Goal: Task Accomplishment & Management: Manage account settings

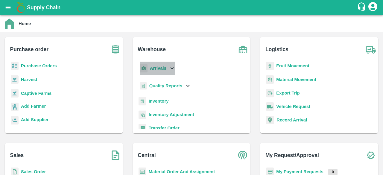
click at [169, 66] on icon at bounding box center [172, 68] width 7 height 7
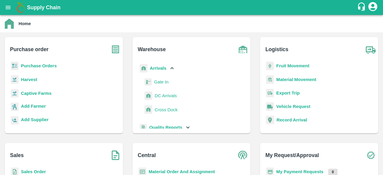
click at [165, 95] on span "DC Arrivals" at bounding box center [166, 96] width 22 height 7
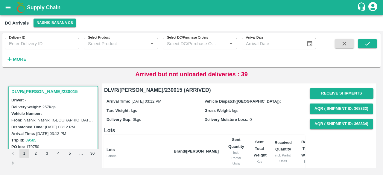
click at [31, 47] on input "Delivery ID" at bounding box center [42, 43] width 74 height 11
type input "4762"
click at [14, 56] on h6 "More" at bounding box center [19, 59] width 13 height 8
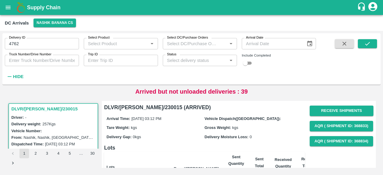
click at [248, 64] on input "checkbox" at bounding box center [246, 63] width 22 height 7
checkbox input "true"
click at [13, 75] on strong "Hide" at bounding box center [18, 76] width 10 height 5
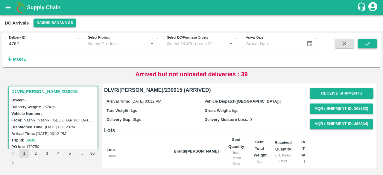
click at [367, 47] on icon "submit" at bounding box center [367, 43] width 7 height 7
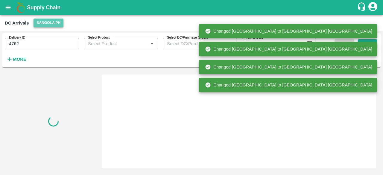
click at [44, 22] on button "Sangola PH" at bounding box center [49, 23] width 30 height 9
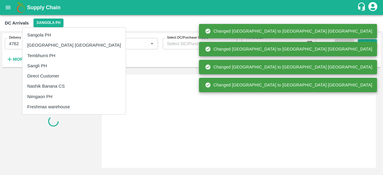
click at [48, 85] on li "Nashik Banana CS" at bounding box center [73, 86] width 103 height 10
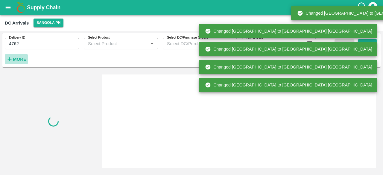
click at [12, 60] on icon "button" at bounding box center [9, 59] width 7 height 7
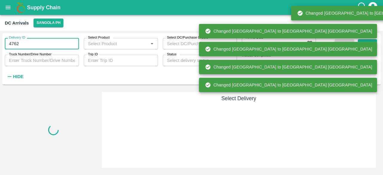
click at [11, 43] on input "4762" at bounding box center [42, 43] width 74 height 11
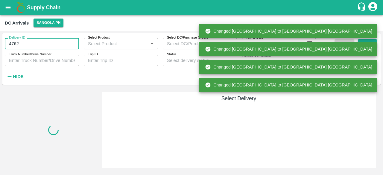
click at [11, 43] on input "4762" at bounding box center [42, 43] width 74 height 11
type input "4762"
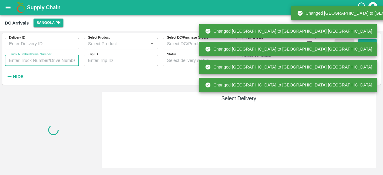
click at [36, 61] on input "Truck Number/Drive Number" at bounding box center [42, 60] width 74 height 11
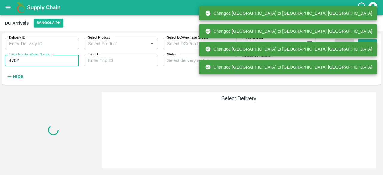
type input "4762"
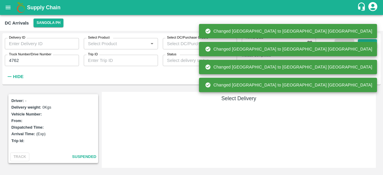
click at [248, 61] on input "checkbox" at bounding box center [251, 63] width 22 height 7
checkbox input "false"
click at [10, 6] on icon "open drawer" at bounding box center [8, 7] width 5 height 3
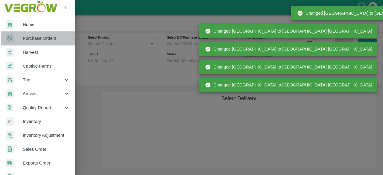
click at [46, 37] on span "Purchase Orders" at bounding box center [46, 38] width 47 height 7
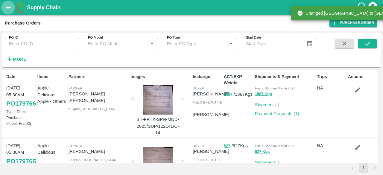
click at [7, 10] on icon "open drawer" at bounding box center [8, 7] width 7 height 7
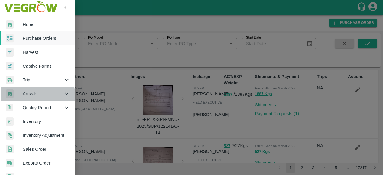
click at [34, 96] on span "Arrivals" at bounding box center [43, 93] width 41 height 7
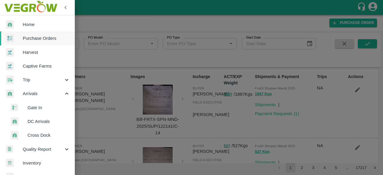
click at [38, 121] on span "DC Arrivals" at bounding box center [49, 121] width 43 height 7
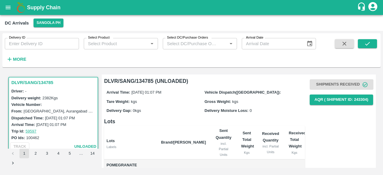
scroll to position [2, 0]
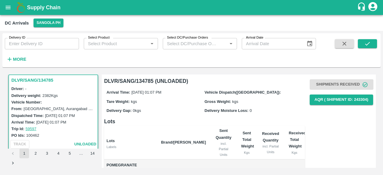
click at [45, 17] on div "DC Arrivals Sangola PH" at bounding box center [191, 23] width 383 height 16
click at [45, 25] on button "Sangola PH" at bounding box center [49, 23] width 30 height 9
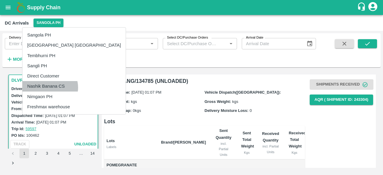
click at [50, 87] on li "Nashik Banana CS" at bounding box center [73, 86] width 103 height 10
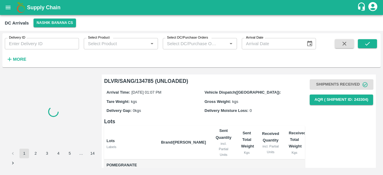
scroll to position [0, 0]
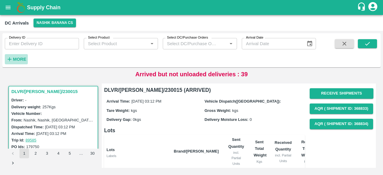
click at [23, 61] on strong "More" at bounding box center [19, 59] width 13 height 5
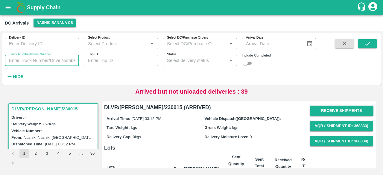
click at [32, 63] on input "Truck Number/Drive Number" at bounding box center [42, 60] width 74 height 11
type input "4762"
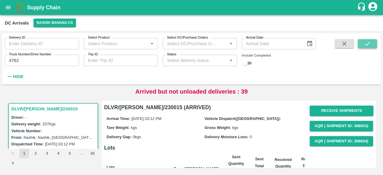
click at [371, 42] on button "submit" at bounding box center [367, 43] width 19 height 9
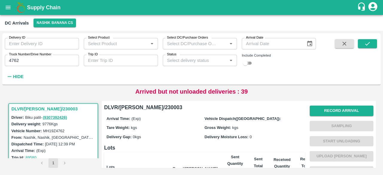
click at [250, 63] on input "checkbox" at bounding box center [246, 63] width 22 height 7
checkbox input "true"
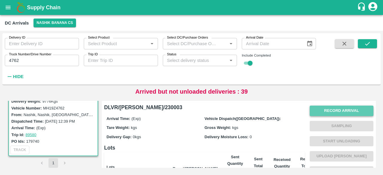
click at [326, 111] on button "Record Arrival" at bounding box center [342, 111] width 64 height 10
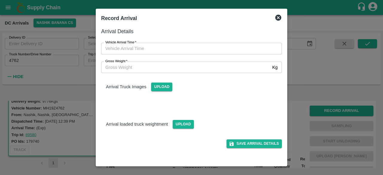
type input "DD/MM/YYYY hh:mm aa"
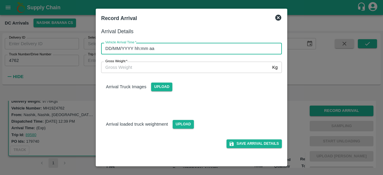
click at [216, 48] on input "DD/MM/YYYY hh:mm aa" at bounding box center [189, 48] width 177 height 11
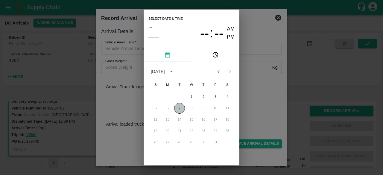
click at [179, 106] on button "7" at bounding box center [179, 108] width 11 height 11
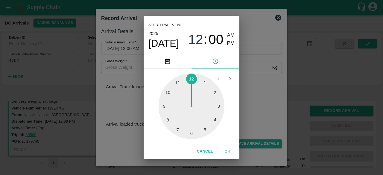
click at [180, 84] on div at bounding box center [192, 106] width 66 height 66
type input "[DATE] 11:00 AM"
click at [272, 85] on div "Select date & time [DATE] 11 : 00 AM PM 05 10 15 20 25 30 35 40 45 50 55 00 Can…" at bounding box center [191, 87] width 383 height 175
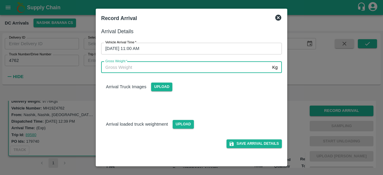
click at [129, 66] on input "Gross Weight   *" at bounding box center [185, 67] width 169 height 11
type input "17030"
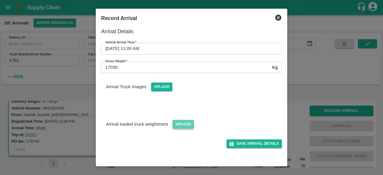
click at [179, 120] on span "Upload" at bounding box center [183, 124] width 21 height 9
click at [0, 0] on input "Upload" at bounding box center [0, 0] width 0 height 0
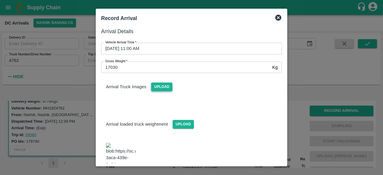
click at [158, 87] on span "Upload" at bounding box center [161, 87] width 21 height 9
click at [0, 0] on input "Upload" at bounding box center [0, 0] width 0 height 0
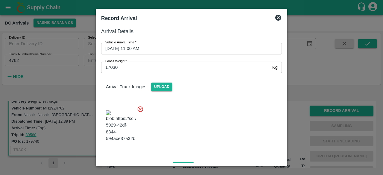
scroll to position [64, 0]
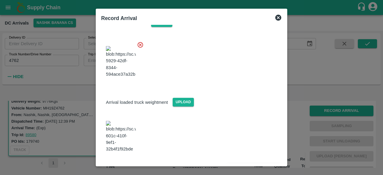
click at [250, 164] on button "Save Arrival Details" at bounding box center [254, 168] width 55 height 9
click at [250, 165] on icon at bounding box center [254, 169] width 8 height 8
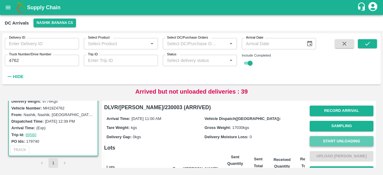
click at [338, 140] on button "Start Unloading" at bounding box center [342, 141] width 64 height 10
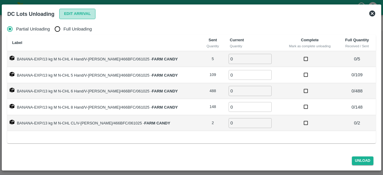
click at [76, 13] on button "Edit Arrival" at bounding box center [77, 14] width 37 height 10
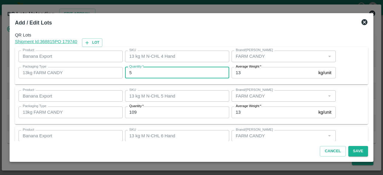
click at [135, 74] on input "5" at bounding box center [177, 72] width 104 height 11
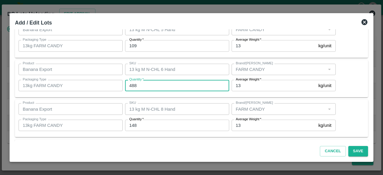
scroll to position [106, 0]
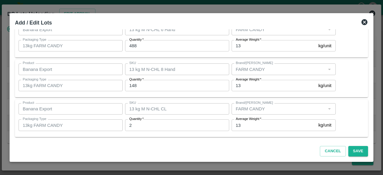
click at [365, 21] on icon at bounding box center [365, 22] width 6 height 6
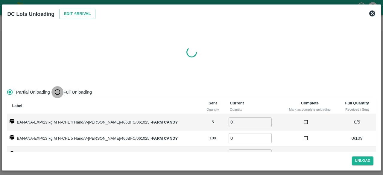
click at [57, 91] on input "Full Unloading" at bounding box center [57, 92] width 12 height 12
radio input "true"
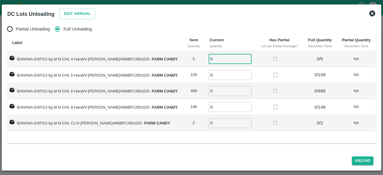
click at [220, 58] on input "0" at bounding box center [230, 59] width 43 height 10
type input "5"
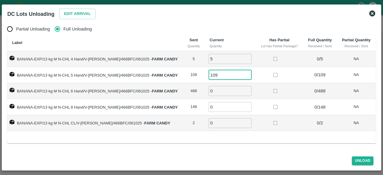
type input "109"
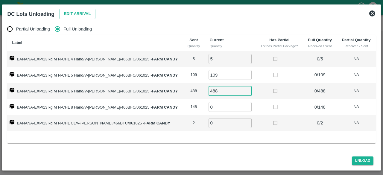
type input "488"
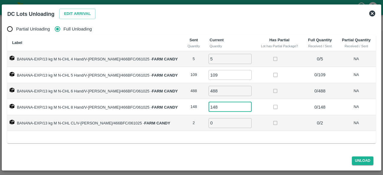
type input "148"
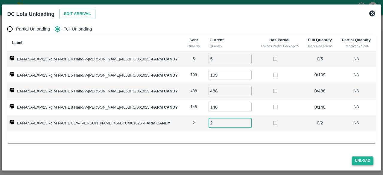
type input "2"
click at [362, 160] on button "Unload" at bounding box center [363, 161] width 22 height 9
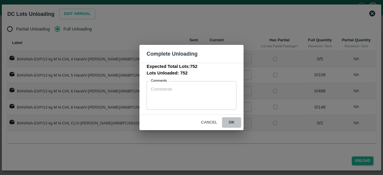
click at [231, 123] on button "ok" at bounding box center [231, 122] width 19 height 10
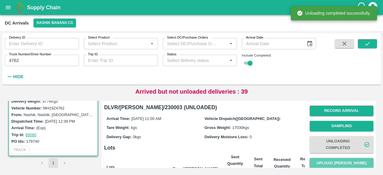
click at [337, 161] on button "Upload [PERSON_NAME]" at bounding box center [342, 163] width 64 height 10
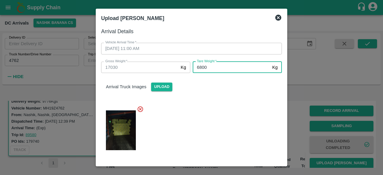
type input "6800"
click at [232, 138] on div at bounding box center [189, 128] width 186 height 55
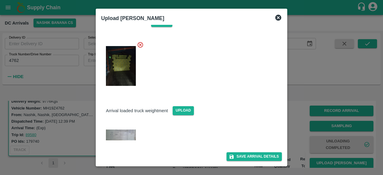
click at [245, 151] on div "Save Arrival Details" at bounding box center [189, 154] width 186 height 13
click at [248, 157] on button "Save Arrival Details" at bounding box center [254, 156] width 55 height 9
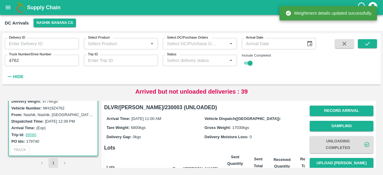
scroll to position [78, 0]
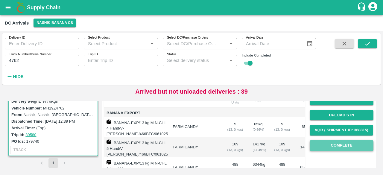
click at [327, 149] on button "Complete" at bounding box center [342, 145] width 64 height 10
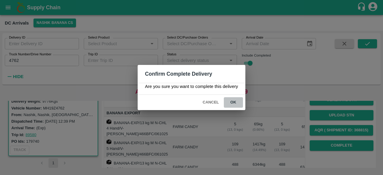
click at [232, 102] on button "ok" at bounding box center [233, 102] width 19 height 10
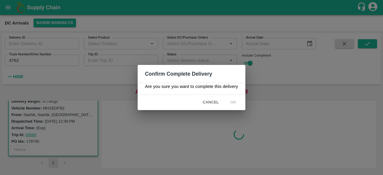
scroll to position [0, 0]
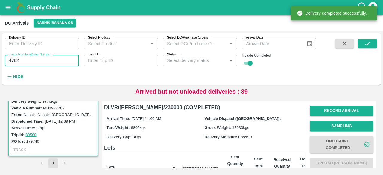
click at [16, 62] on input "4762" at bounding box center [42, 60] width 74 height 11
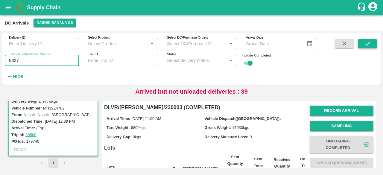
type input "8327"
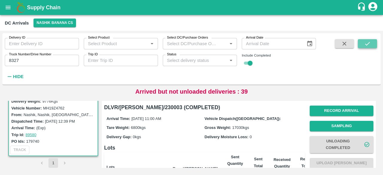
click at [363, 44] on button "submit" at bounding box center [367, 43] width 19 height 9
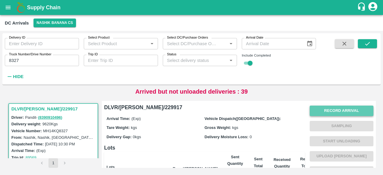
click at [331, 110] on button "Record Arrival" at bounding box center [342, 111] width 64 height 10
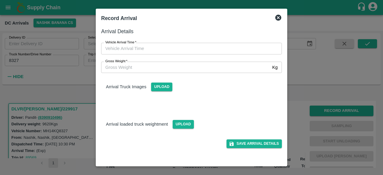
type input "DD/MM/YYYY hh:mm aa"
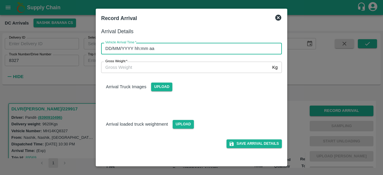
click at [206, 45] on input "DD/MM/YYYY hh:mm aa" at bounding box center [189, 48] width 177 height 11
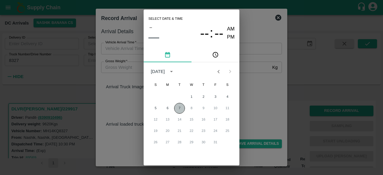
click at [177, 107] on button "7" at bounding box center [179, 108] width 11 height 11
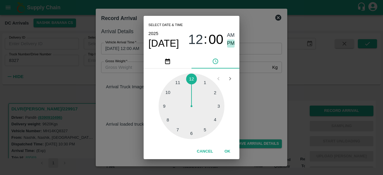
click at [231, 44] on span "PM" at bounding box center [231, 44] width 8 height 8
type input "[DATE] 12:00 PM"
click at [254, 100] on div "Select date & time [DATE] 12 : 00 AM PM 1 2 3 4 5 6 7 8 9 10 11 12 Cancel OK" at bounding box center [191, 87] width 383 height 175
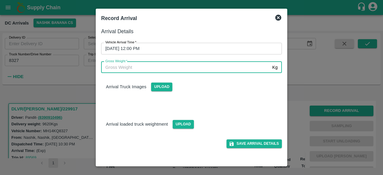
click at [121, 69] on input "Gross Weight   *" at bounding box center [185, 67] width 169 height 11
type input "17340"
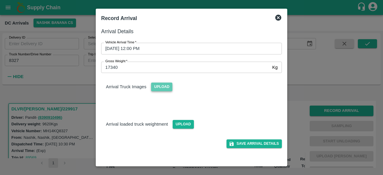
click at [158, 85] on span "Upload" at bounding box center [161, 87] width 21 height 9
click at [0, 0] on input "Upload" at bounding box center [0, 0] width 0 height 0
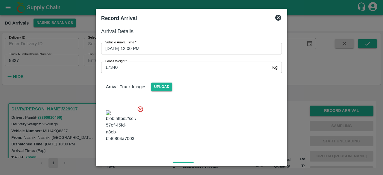
scroll to position [38, 0]
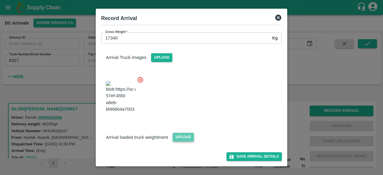
click at [182, 135] on span "Upload" at bounding box center [183, 137] width 21 height 9
click at [0, 0] on input "Upload" at bounding box center [0, 0] width 0 height 0
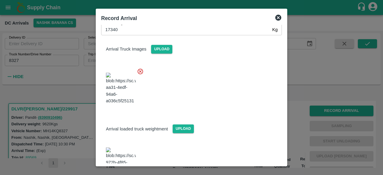
scroll to position [107, 0]
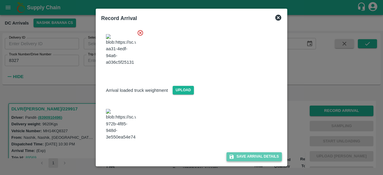
click at [249, 159] on button "Save Arrival Details" at bounding box center [254, 156] width 55 height 9
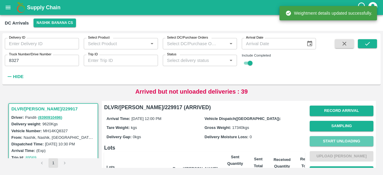
click at [339, 143] on button "Start Unloading" at bounding box center [342, 141] width 64 height 10
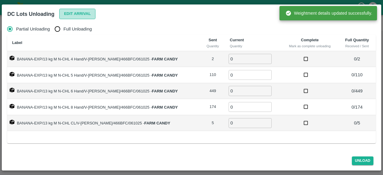
click at [77, 13] on button "Edit Arrival" at bounding box center [77, 14] width 37 height 10
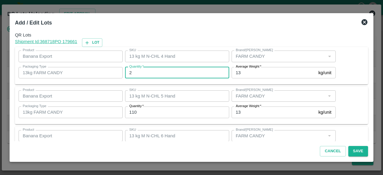
click at [139, 74] on input "2" at bounding box center [177, 72] width 104 height 11
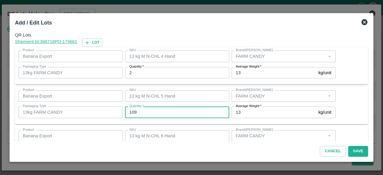
type input "109"
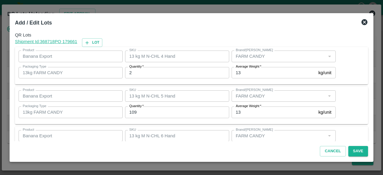
scroll to position [66, 0]
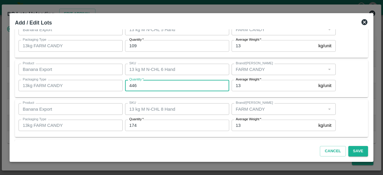
type input "446"
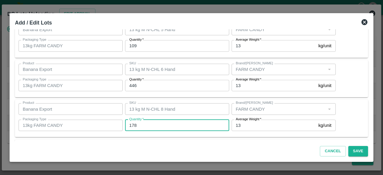
type input "178"
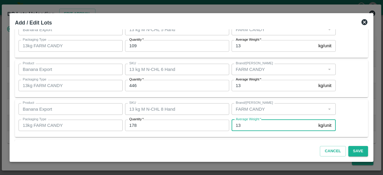
scroll to position [106, 0]
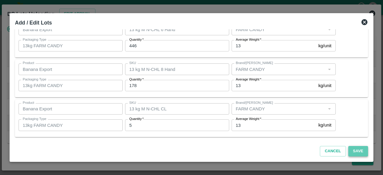
click at [358, 151] on button "Save" at bounding box center [358, 151] width 20 height 10
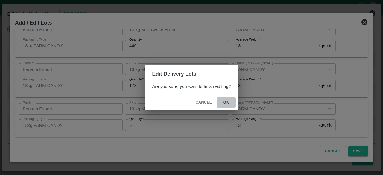
click at [224, 103] on button "ok" at bounding box center [226, 102] width 19 height 10
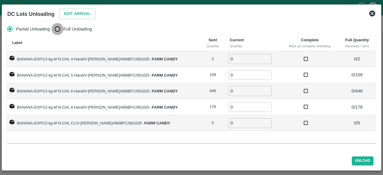
click at [58, 29] on input "Full Unloading" at bounding box center [57, 29] width 12 height 12
radio input "true"
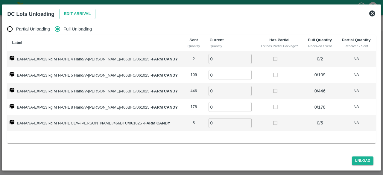
click at [215, 62] on input "0" at bounding box center [230, 59] width 43 height 10
type input "2"
type input "109"
type input "446"
type input "178"
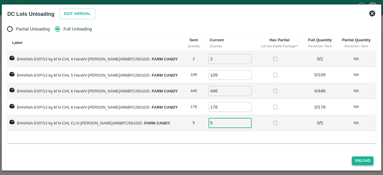
type input "5"
click at [363, 160] on button "Unload" at bounding box center [363, 161] width 22 height 9
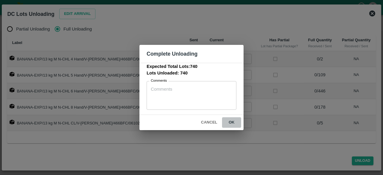
click at [232, 120] on button "ok" at bounding box center [231, 122] width 19 height 10
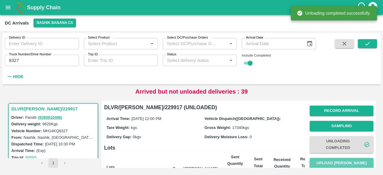
click at [347, 163] on button "Upload [PERSON_NAME]" at bounding box center [342, 163] width 64 height 10
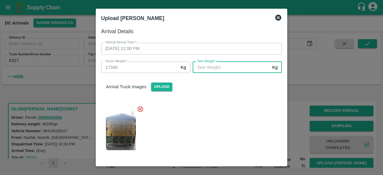
click at [208, 69] on input "[PERSON_NAME]   *" at bounding box center [231, 67] width 77 height 11
type input "7555"
click at [222, 108] on div at bounding box center [189, 128] width 186 height 55
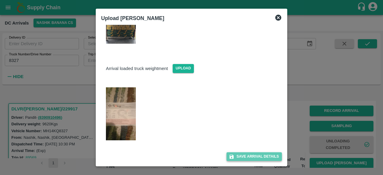
click at [254, 158] on button "Save Arrival Details" at bounding box center [254, 156] width 55 height 9
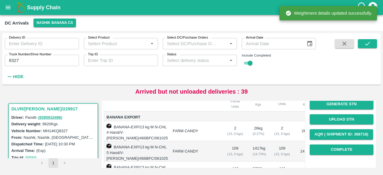
scroll to position [80, 0]
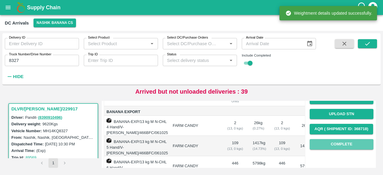
click at [329, 149] on button "Complete" at bounding box center [342, 144] width 64 height 10
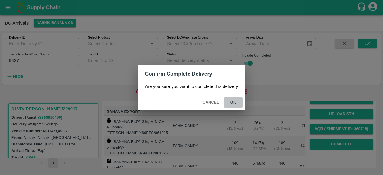
click at [235, 103] on button "ok" at bounding box center [233, 102] width 19 height 10
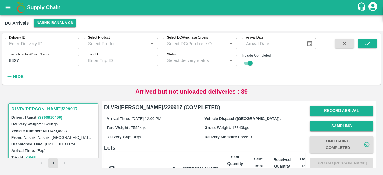
click at [11, 59] on input "8327" at bounding box center [42, 60] width 74 height 11
type input "8458"
click at [368, 43] on icon "submit" at bounding box center [367, 43] width 7 height 7
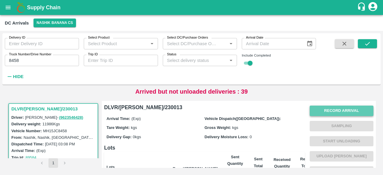
click at [337, 114] on button "Record Arrival" at bounding box center [342, 111] width 64 height 10
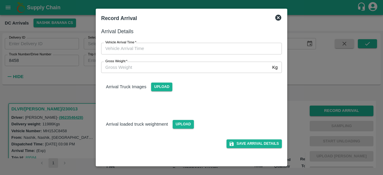
type input "DD/MM/YYYY hh:mm aa"
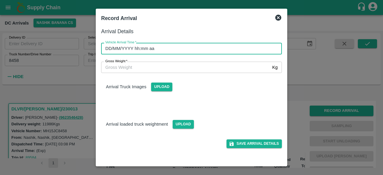
click at [202, 49] on input "DD/MM/YYYY hh:mm aa" at bounding box center [189, 48] width 177 height 11
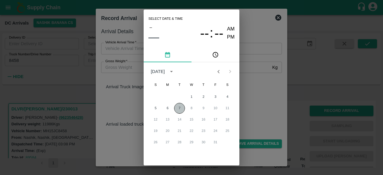
click at [180, 109] on button "7" at bounding box center [179, 108] width 11 height 11
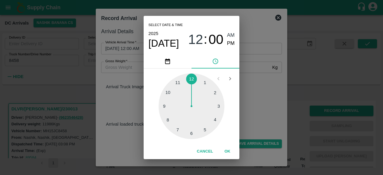
click at [205, 84] on div at bounding box center [192, 106] width 66 height 66
click at [230, 45] on span "PM" at bounding box center [231, 44] width 8 height 8
type input "[DATE] 01:00 PM"
click at [260, 107] on div "Select date & time [DATE] 01 : 00 AM PM 05 10 15 20 25 30 35 40 45 50 55 00 Can…" at bounding box center [191, 87] width 383 height 175
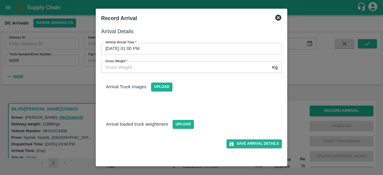
click at [119, 63] on label "Gross Weight   *" at bounding box center [116, 61] width 22 height 5
click at [119, 63] on input "Gross Weight   *" at bounding box center [185, 67] width 169 height 11
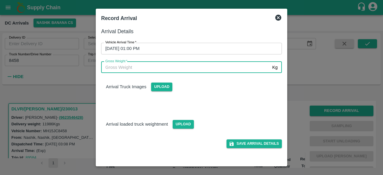
click at [139, 70] on input "Gross Weight   *" at bounding box center [185, 67] width 169 height 11
type input "19355"
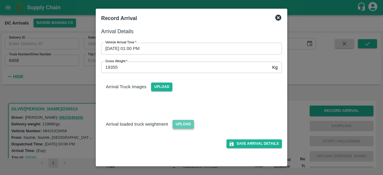
click at [184, 127] on span "Upload" at bounding box center [183, 124] width 21 height 9
click at [0, 0] on input "Upload" at bounding box center [0, 0] width 0 height 0
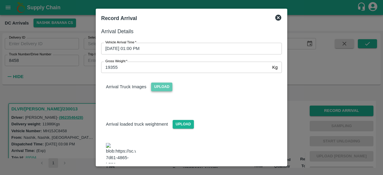
click at [159, 89] on span "Upload" at bounding box center [161, 87] width 21 height 9
click at [0, 0] on input "Upload" at bounding box center [0, 0] width 0 height 0
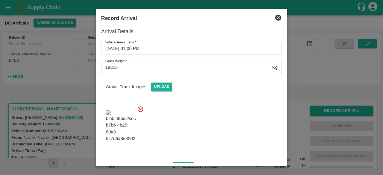
scroll to position [67, 0]
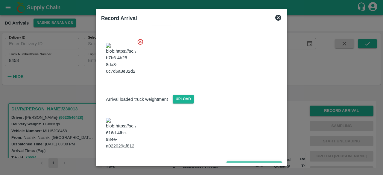
click at [245, 161] on button "Save Arrival Details" at bounding box center [254, 165] width 55 height 9
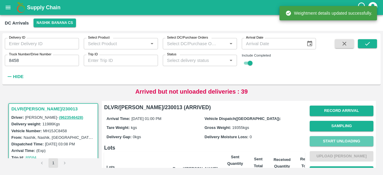
click at [334, 142] on button "Start Unloading" at bounding box center [342, 141] width 64 height 10
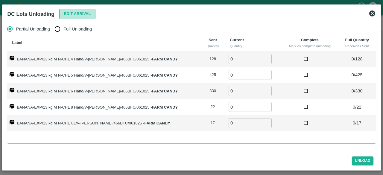
click at [72, 14] on button "Edit Arrival" at bounding box center [77, 14] width 37 height 10
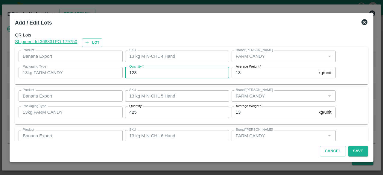
click at [133, 72] on input "128" at bounding box center [177, 72] width 104 height 11
type input "102"
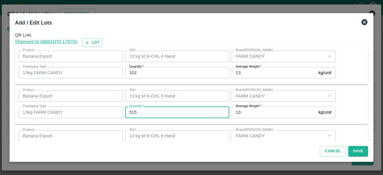
type input "515"
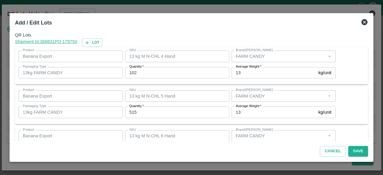
scroll to position [66, 0]
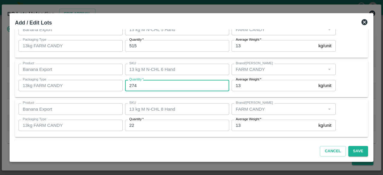
type input "274"
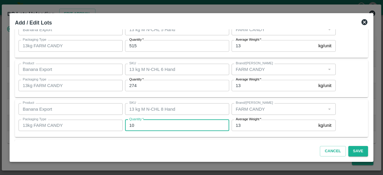
type input "10"
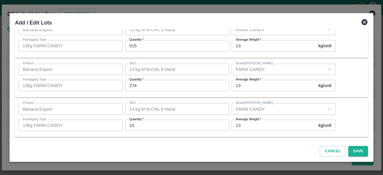
scroll to position [106, 0]
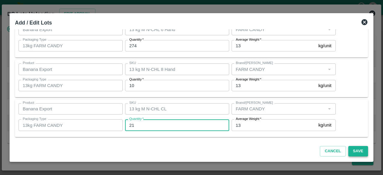
type input "21"
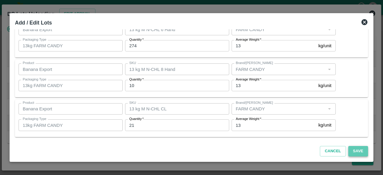
click at [358, 152] on button "Save" at bounding box center [358, 151] width 20 height 10
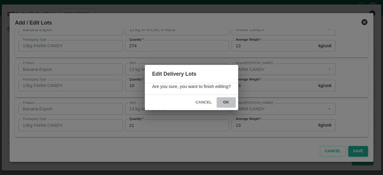
click at [227, 101] on button "ok" at bounding box center [226, 102] width 19 height 10
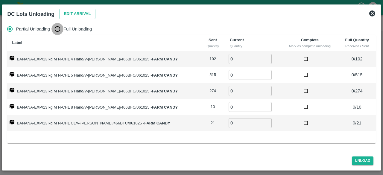
click at [59, 31] on input "Full Unloading" at bounding box center [57, 29] width 12 height 12
radio input "true"
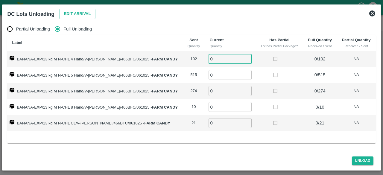
click at [214, 59] on input "0" at bounding box center [230, 59] width 43 height 10
type input "102"
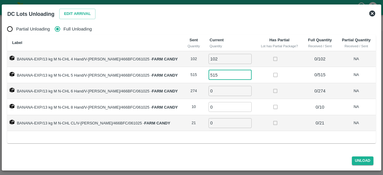
type input "515"
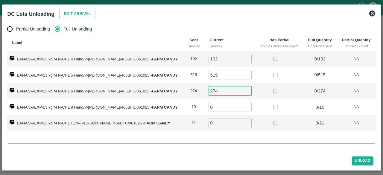
type input "274"
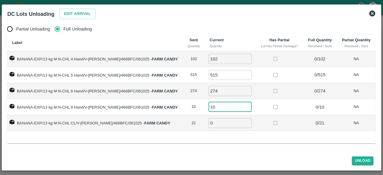
type input "10"
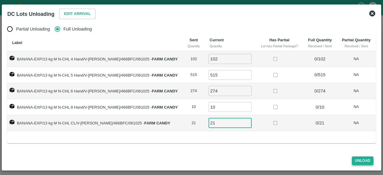
type input "21"
click at [357, 161] on button "Unload" at bounding box center [363, 161] width 22 height 9
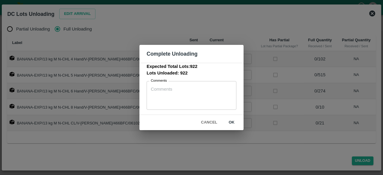
click at [231, 121] on button "ok" at bounding box center [231, 122] width 19 height 10
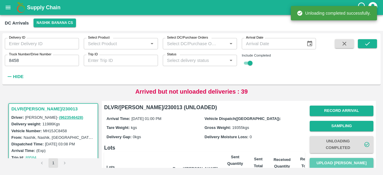
click at [335, 163] on button "Upload [PERSON_NAME]" at bounding box center [342, 163] width 64 height 10
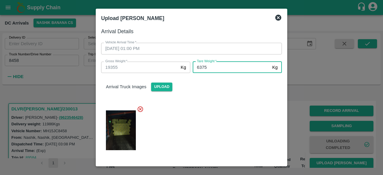
type input "6375"
click at [245, 107] on div at bounding box center [189, 128] width 186 height 55
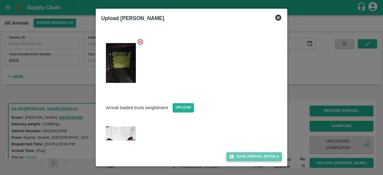
click at [244, 158] on button "Save Arrival Details" at bounding box center [254, 156] width 55 height 9
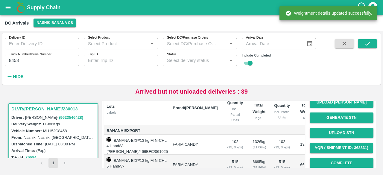
scroll to position [61, 0]
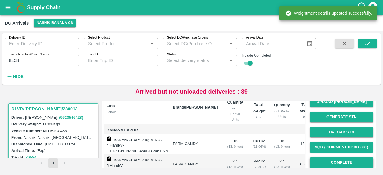
click at [338, 162] on button "Complete" at bounding box center [342, 162] width 64 height 10
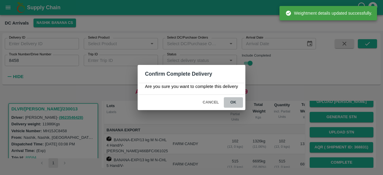
click at [233, 101] on button "ok" at bounding box center [233, 102] width 19 height 10
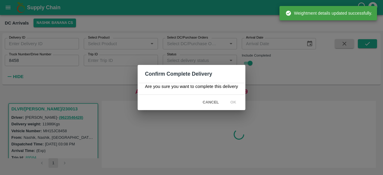
scroll to position [0, 0]
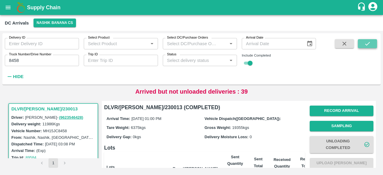
click at [368, 43] on icon "submit" at bounding box center [367, 43] width 7 height 7
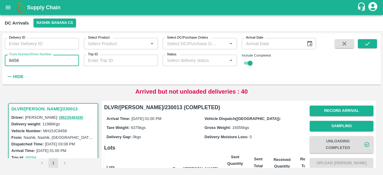
click at [10, 60] on input "8458" at bounding box center [42, 60] width 74 height 11
type input "4894"
click at [368, 43] on icon "submit" at bounding box center [367, 43] width 7 height 7
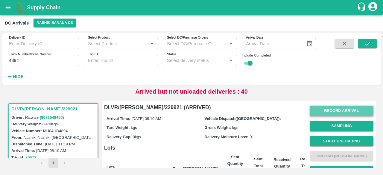
click at [337, 109] on button "Record Arrival" at bounding box center [342, 111] width 64 height 10
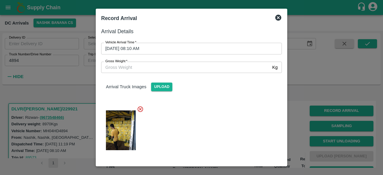
click at [162, 67] on input "Gross Weight   *" at bounding box center [185, 67] width 169 height 11
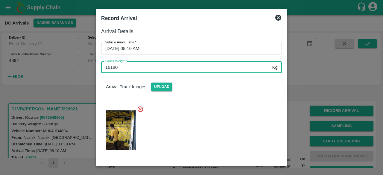
type input "16180"
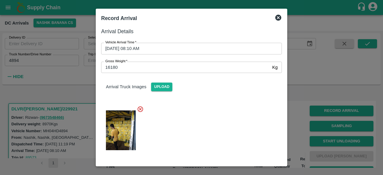
click at [210, 125] on div at bounding box center [189, 128] width 186 height 55
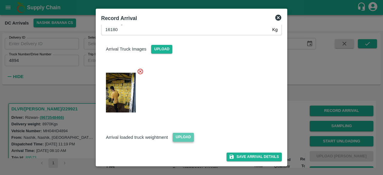
click at [180, 135] on span "Upload" at bounding box center [183, 137] width 21 height 9
click at [0, 0] on input "Upload" at bounding box center [0, 0] width 0 height 0
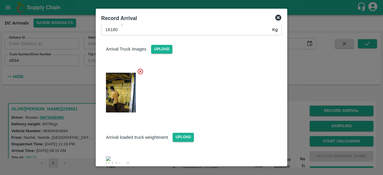
scroll to position [64, 0]
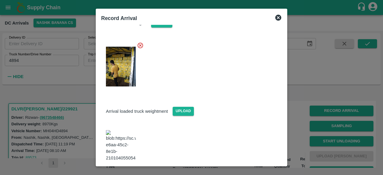
click at [249, 165] on button "Save Arrival Details" at bounding box center [254, 178] width 55 height 9
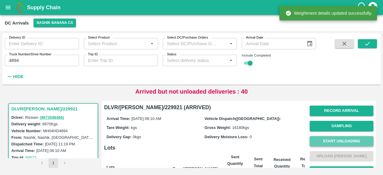
click at [343, 142] on button "Start Unloading" at bounding box center [342, 141] width 64 height 10
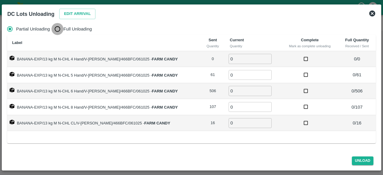
click at [52, 30] on input "Full Unloading" at bounding box center [57, 29] width 12 height 12
radio input "true"
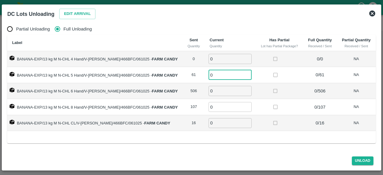
click at [213, 75] on input "0" at bounding box center [230, 75] width 43 height 10
type input "61"
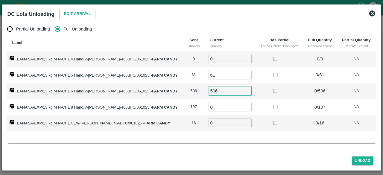
type input "506"
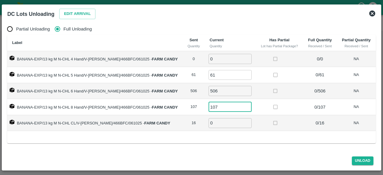
type input "107"
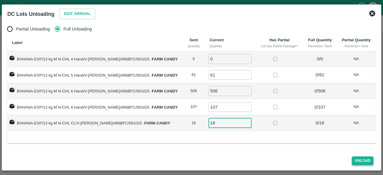
type input "16"
click at [361, 160] on button "Unload" at bounding box center [363, 161] width 22 height 9
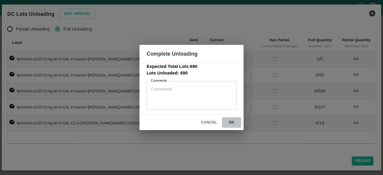
click at [230, 122] on button "ok" at bounding box center [231, 122] width 19 height 10
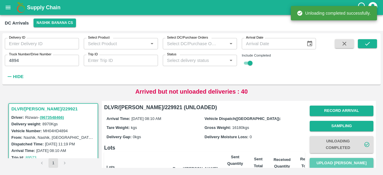
click at [340, 165] on button "Upload [PERSON_NAME]" at bounding box center [342, 163] width 64 height 10
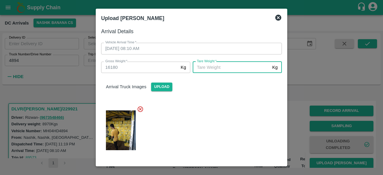
click at [230, 71] on input "[PERSON_NAME]   *" at bounding box center [231, 67] width 77 height 11
type input "6315"
click at [235, 107] on div at bounding box center [189, 128] width 186 height 55
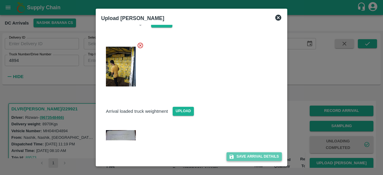
click at [248, 157] on button "Save Arrival Details" at bounding box center [254, 156] width 55 height 9
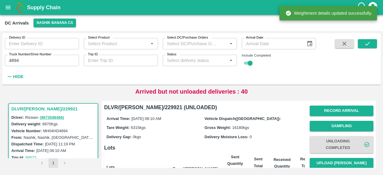
scroll to position [99, 0]
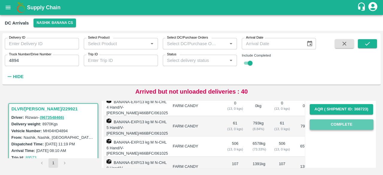
click at [339, 125] on button "Complete" at bounding box center [342, 124] width 64 height 10
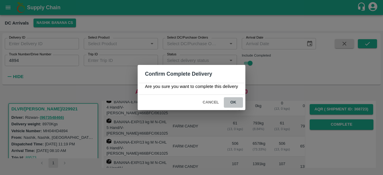
click at [235, 104] on button "ok" at bounding box center [233, 102] width 19 height 10
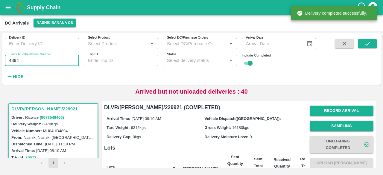
click at [16, 60] on input "4894" at bounding box center [42, 60] width 74 height 11
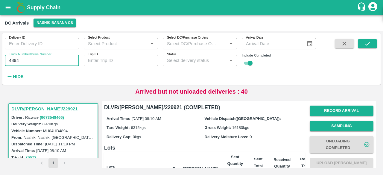
click at [16, 60] on input "4894" at bounding box center [42, 60] width 74 height 11
type input "9839"
click at [369, 43] on icon "submit" at bounding box center [367, 43] width 7 height 7
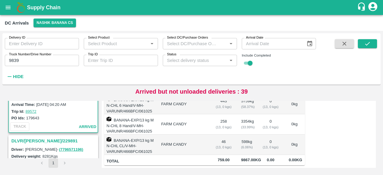
scroll to position [48, 0]
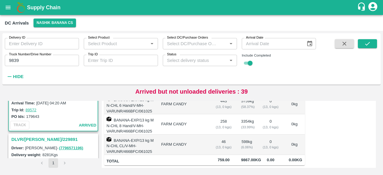
click at [31, 139] on h3 "DLVR/[PERSON_NAME]/229891" at bounding box center [54, 140] width 86 height 8
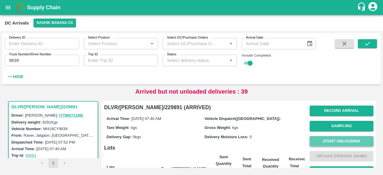
click at [340, 140] on button "Start Unloading" at bounding box center [342, 141] width 64 height 10
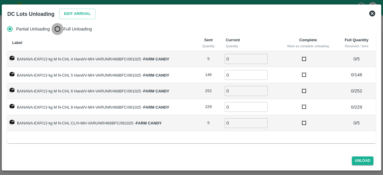
click at [55, 30] on input "Full Unloading" at bounding box center [57, 29] width 12 height 12
radio input "true"
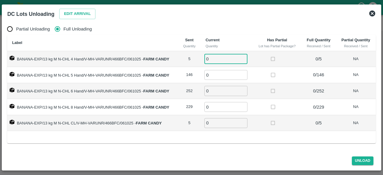
click at [213, 59] on input "0" at bounding box center [225, 59] width 43 height 10
type input "5"
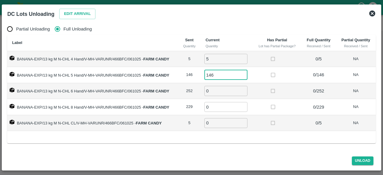
type input "146"
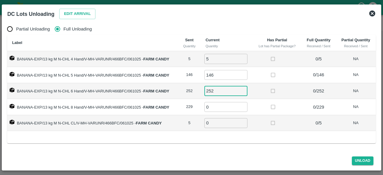
type input "252"
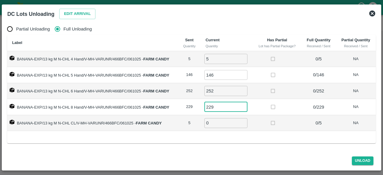
type input "229"
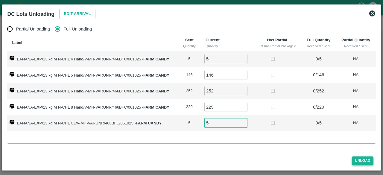
type input "5"
click at [361, 159] on button "Unload" at bounding box center [363, 161] width 22 height 9
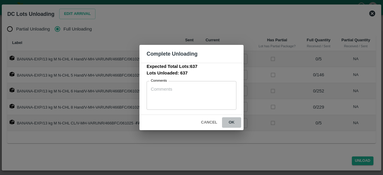
click at [231, 121] on button "ok" at bounding box center [231, 122] width 19 height 10
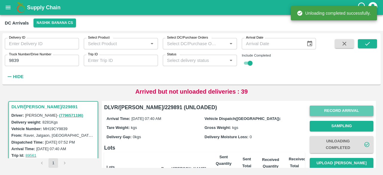
click at [337, 110] on button "Record Arrival" at bounding box center [342, 111] width 64 height 10
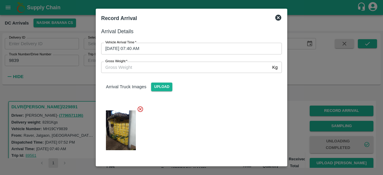
scroll to position [38, 0]
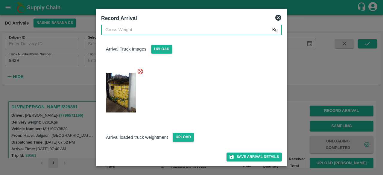
click at [134, 30] on input "Gross Weight   *" at bounding box center [185, 29] width 169 height 11
type input "14880"
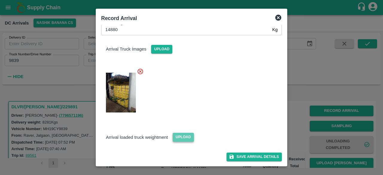
click at [184, 139] on span "Upload" at bounding box center [183, 137] width 21 height 9
click at [0, 0] on input "Upload" at bounding box center [0, 0] width 0 height 0
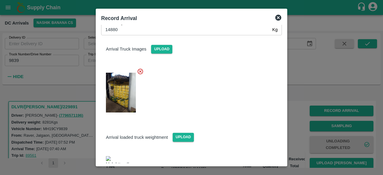
scroll to position [69, 0]
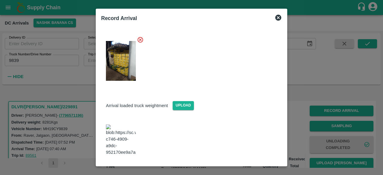
click at [248, 165] on button "Save Arrival Details" at bounding box center [254, 172] width 55 height 9
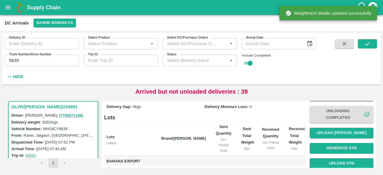
scroll to position [31, 0]
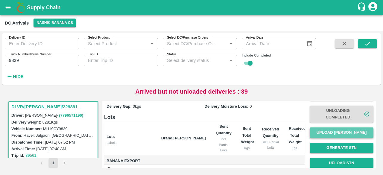
click at [344, 136] on button "Upload [PERSON_NAME]" at bounding box center [342, 133] width 64 height 10
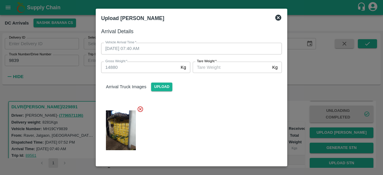
click at [221, 66] on input "[PERSON_NAME]   *" at bounding box center [231, 67] width 77 height 11
type input "6635"
click at [236, 113] on div at bounding box center [189, 128] width 186 height 55
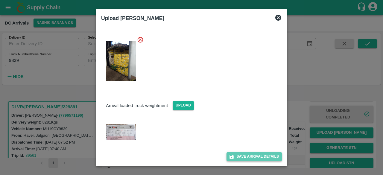
click at [249, 160] on button "Save Arrival Details" at bounding box center [254, 156] width 55 height 9
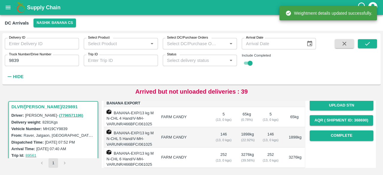
scroll to position [89, 0]
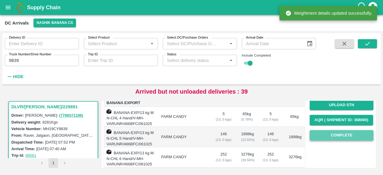
click at [345, 137] on button "Complete" at bounding box center [342, 135] width 64 height 10
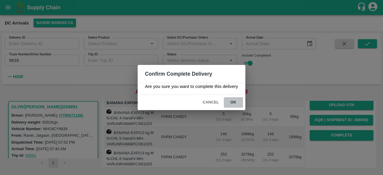
click at [230, 104] on button "ok" at bounding box center [233, 102] width 19 height 10
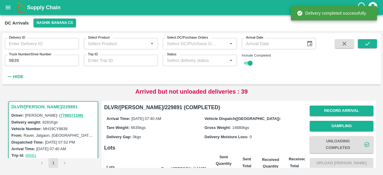
click at [14, 60] on input "9839" at bounding box center [42, 60] width 74 height 11
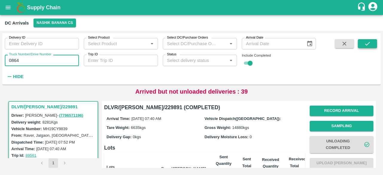
type input "0864"
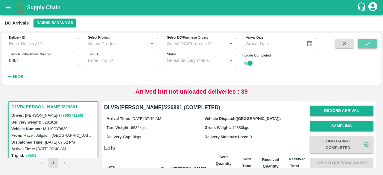
click at [370, 45] on icon "submit" at bounding box center [367, 43] width 7 height 7
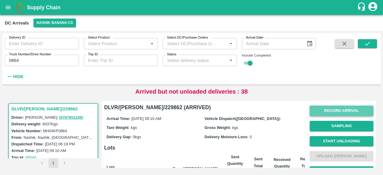
click at [342, 115] on button "Record Arrival" at bounding box center [342, 111] width 64 height 10
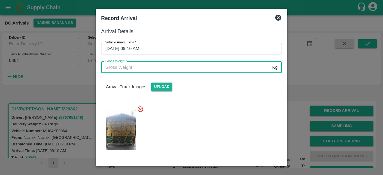
click at [160, 66] on input "Gross Weight   *" at bounding box center [185, 67] width 169 height 11
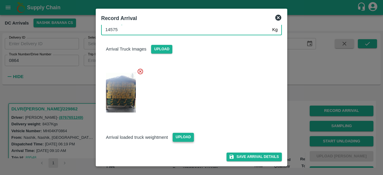
type input "14575"
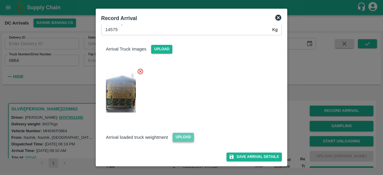
click at [183, 134] on span "Upload" at bounding box center [183, 137] width 21 height 9
click at [0, 0] on input "Upload" at bounding box center [0, 0] width 0 height 0
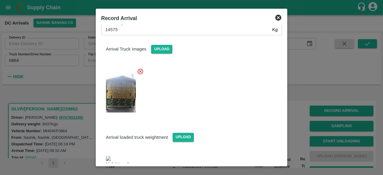
scroll to position [72, 0]
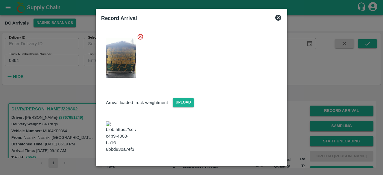
click at [251, 165] on button "Save Arrival Details" at bounding box center [254, 169] width 55 height 9
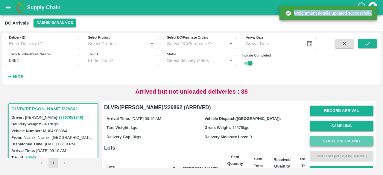
click at [342, 140] on button "Start Unloading" at bounding box center [342, 141] width 64 height 10
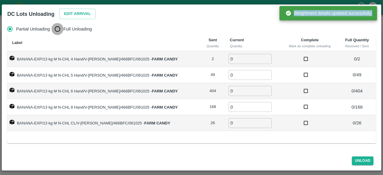
click at [59, 34] on input "Full Unloading" at bounding box center [57, 29] width 12 height 12
radio input "true"
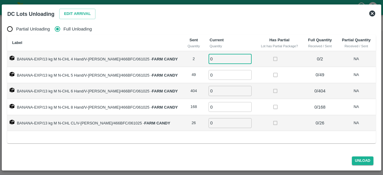
click at [214, 58] on input "0" at bounding box center [230, 59] width 43 height 10
type input "2"
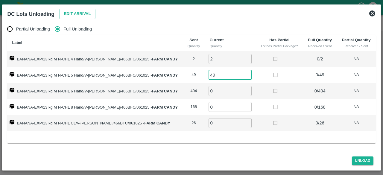
type input "49"
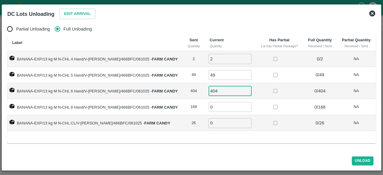
type input "404"
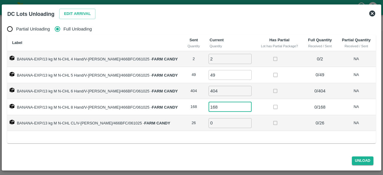
type input "168"
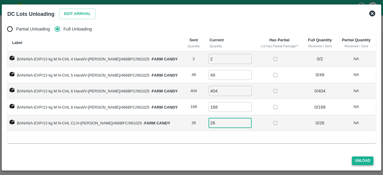
type input "26"
click at [360, 160] on button "Unload" at bounding box center [363, 161] width 22 height 9
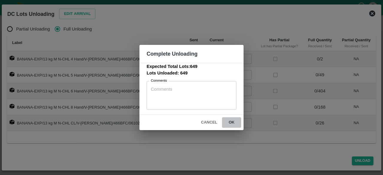
click at [232, 123] on button "ok" at bounding box center [231, 122] width 19 height 10
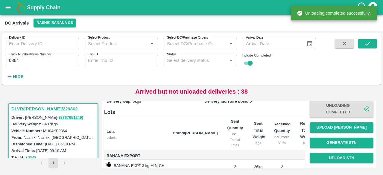
scroll to position [36, 0]
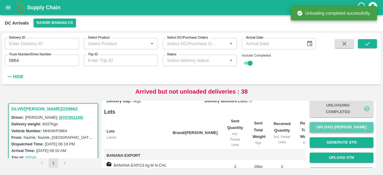
click at [334, 128] on button "Upload [PERSON_NAME]" at bounding box center [342, 127] width 64 height 10
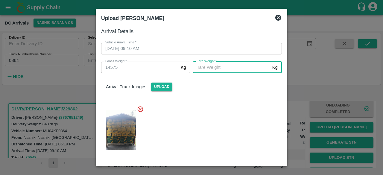
click at [243, 69] on input "[PERSON_NAME]   *" at bounding box center [231, 67] width 77 height 11
type input "5520"
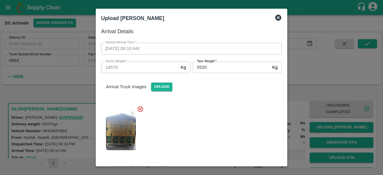
click at [225, 129] on div at bounding box center [189, 128] width 186 height 55
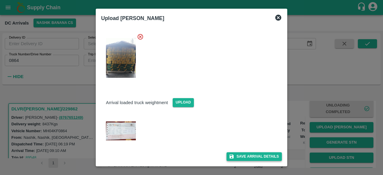
click at [250, 154] on button "Save Arrival Details" at bounding box center [254, 156] width 55 height 9
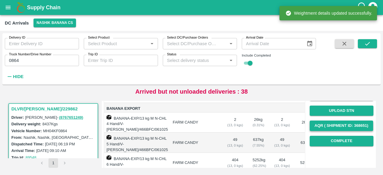
scroll to position [83, 0]
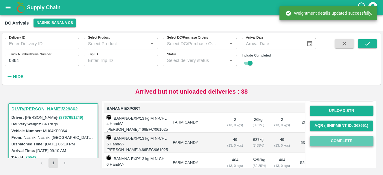
click at [340, 142] on button "Complete" at bounding box center [342, 141] width 64 height 10
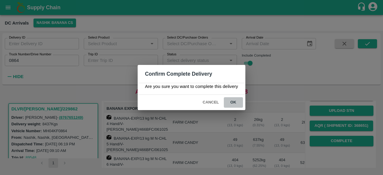
click at [233, 103] on button "ok" at bounding box center [233, 102] width 19 height 10
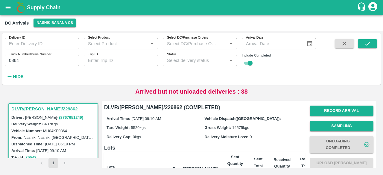
click at [10, 60] on input "0864" at bounding box center [42, 60] width 74 height 11
type input "5973"
click at [366, 43] on icon "submit" at bounding box center [367, 43] width 7 height 7
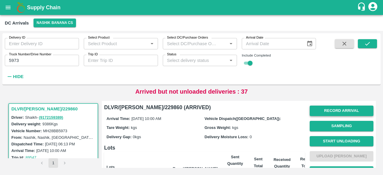
click at [336, 109] on button "Record Arrival" at bounding box center [342, 111] width 64 height 10
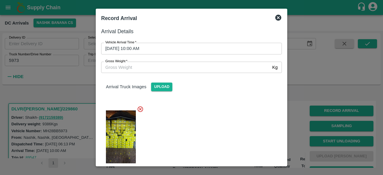
click at [181, 67] on input "Gross Weight   *" at bounding box center [185, 67] width 169 height 11
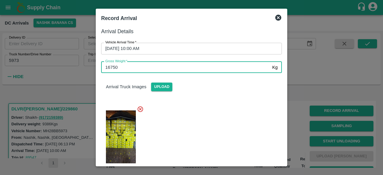
scroll to position [51, 0]
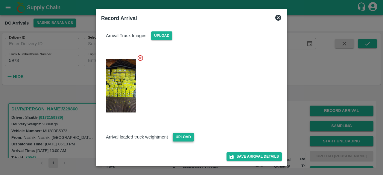
type input "16750"
click at [180, 134] on span "Upload" at bounding box center [183, 137] width 21 height 9
click at [0, 0] on input "Upload" at bounding box center [0, 0] width 0 height 0
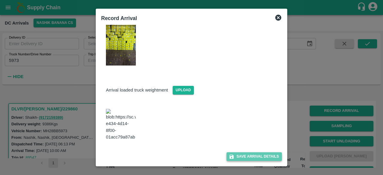
click at [250, 155] on button "Save Arrival Details" at bounding box center [254, 156] width 55 height 9
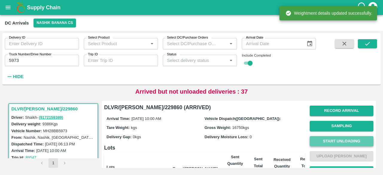
click at [343, 143] on button "Start Unloading" at bounding box center [342, 141] width 64 height 10
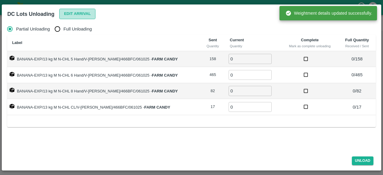
click at [75, 14] on button "Edit Arrival" at bounding box center [77, 14] width 37 height 10
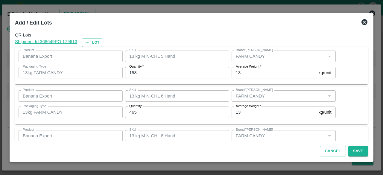
click at [364, 23] on icon at bounding box center [364, 22] width 7 height 7
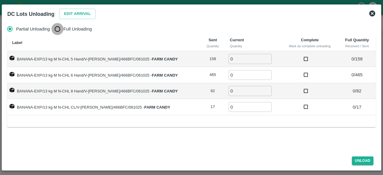
click at [58, 28] on input "Full Unloading" at bounding box center [57, 29] width 12 height 12
radio input "true"
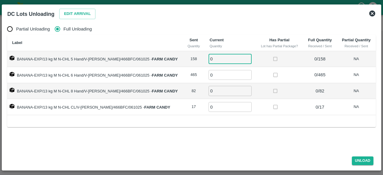
click at [209, 57] on input "0" at bounding box center [230, 59] width 43 height 10
type input "158"
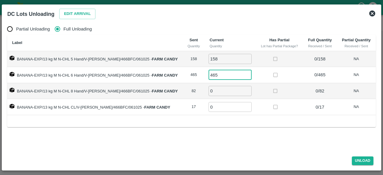
type input "465"
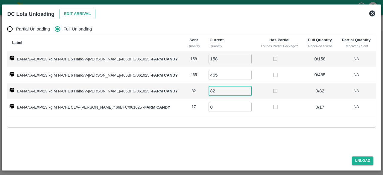
type input "82"
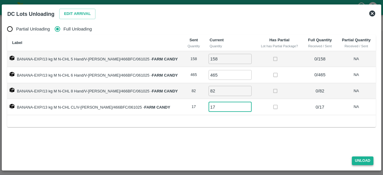
type input "17"
click at [364, 165] on button "Unload" at bounding box center [363, 161] width 22 height 9
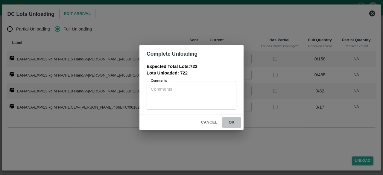
click at [232, 122] on button "ok" at bounding box center [231, 122] width 19 height 10
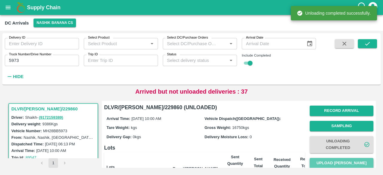
click at [341, 162] on button "Upload [PERSON_NAME]" at bounding box center [342, 163] width 64 height 10
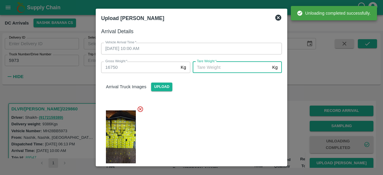
click at [217, 67] on input "[PERSON_NAME]   *" at bounding box center [231, 67] width 77 height 11
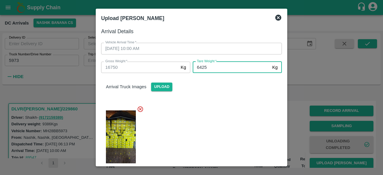
type input "6425"
click at [242, 125] on div at bounding box center [189, 135] width 186 height 69
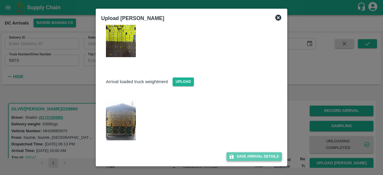
click at [249, 156] on button "Save Arrival Details" at bounding box center [254, 156] width 55 height 9
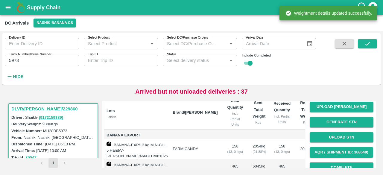
scroll to position [79, 0]
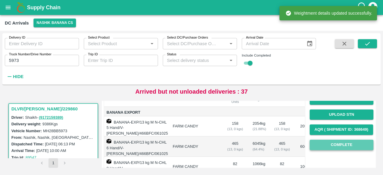
click at [339, 147] on button "Complete" at bounding box center [342, 145] width 64 height 10
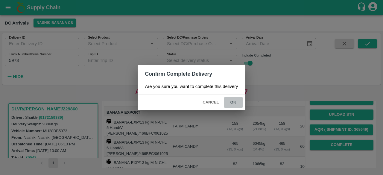
click at [232, 103] on button "ok" at bounding box center [233, 102] width 19 height 10
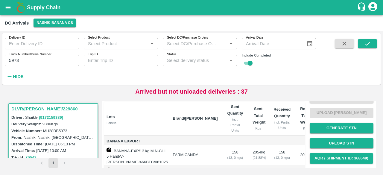
scroll to position [50, 0]
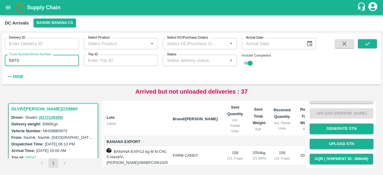
click at [15, 59] on input "5973" at bounding box center [42, 60] width 74 height 11
type input "5325"
click at [369, 45] on icon "submit" at bounding box center [367, 43] width 7 height 7
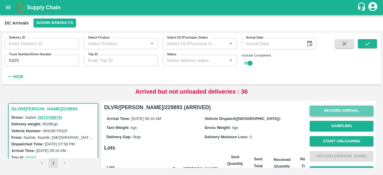
click at [340, 110] on button "Record Arrival" at bounding box center [342, 111] width 64 height 10
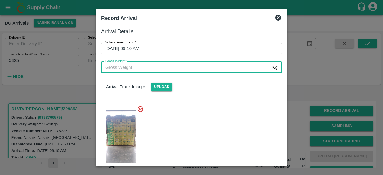
click at [178, 72] on input "Gross Weight   *" at bounding box center [185, 67] width 169 height 11
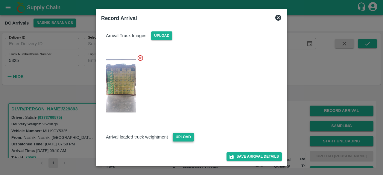
type input "16380"
click at [181, 137] on span "Upload" at bounding box center [183, 137] width 21 height 9
click at [0, 0] on input "Upload" at bounding box center [0, 0] width 0 height 0
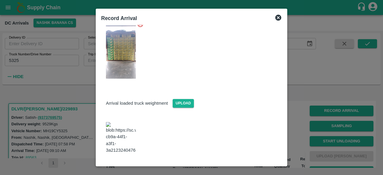
click at [249, 165] on button "Save Arrival Details" at bounding box center [254, 170] width 55 height 9
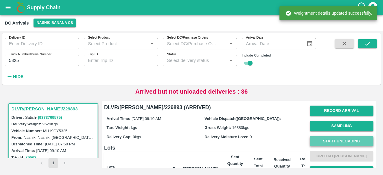
click at [341, 138] on button "Start Unloading" at bounding box center [342, 141] width 64 height 10
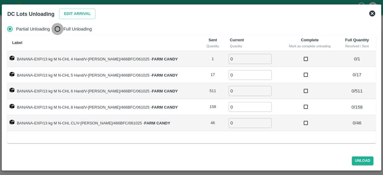
click at [57, 32] on input "Full Unloading" at bounding box center [57, 29] width 12 height 12
radio input "true"
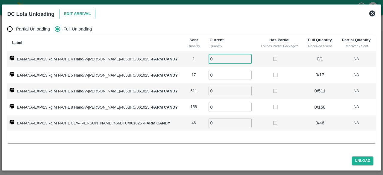
click at [214, 61] on input "0" at bounding box center [230, 59] width 43 height 10
type input "1"
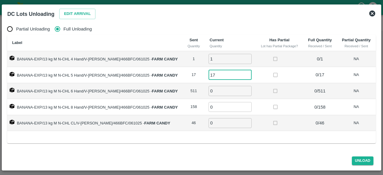
type input "17"
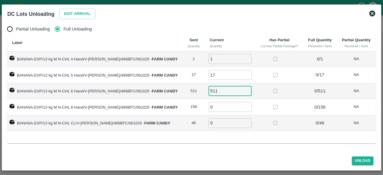
type input "511"
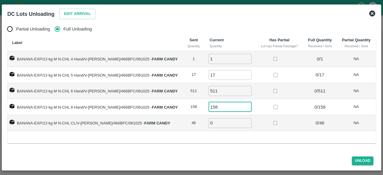
type input "158"
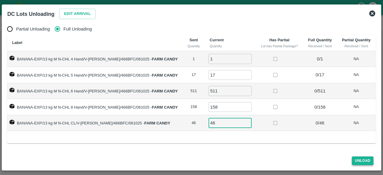
type input "46"
click at [359, 163] on button "Unload" at bounding box center [363, 161] width 22 height 9
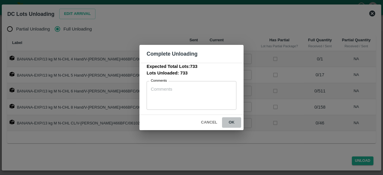
click at [231, 122] on button "ok" at bounding box center [231, 122] width 19 height 10
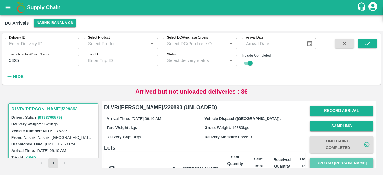
click at [337, 160] on button "Upload [PERSON_NAME]" at bounding box center [342, 163] width 64 height 10
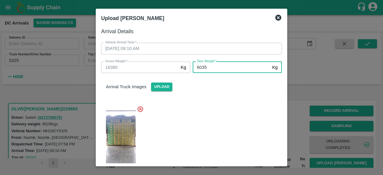
type input "6035"
click at [213, 136] on div at bounding box center [189, 135] width 186 height 69
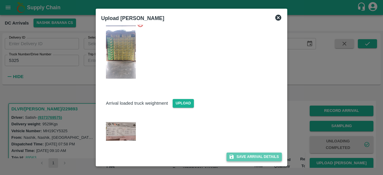
click at [253, 158] on button "Save Arrival Details" at bounding box center [254, 157] width 55 height 9
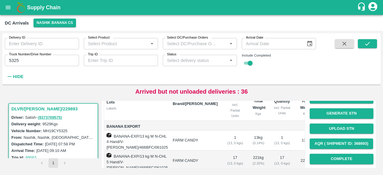
scroll to position [69, 0]
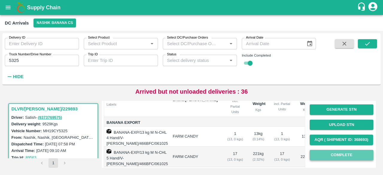
click at [338, 157] on button "Complete" at bounding box center [342, 155] width 64 height 10
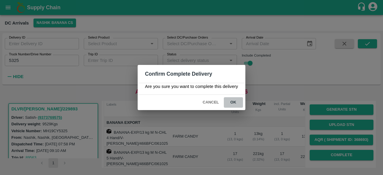
click at [234, 101] on button "ok" at bounding box center [233, 102] width 19 height 10
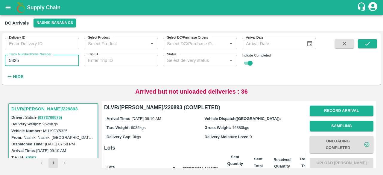
click at [14, 61] on input "5325" at bounding box center [42, 60] width 74 height 11
type input "7094"
click at [367, 45] on icon "submit" at bounding box center [367, 44] width 5 height 4
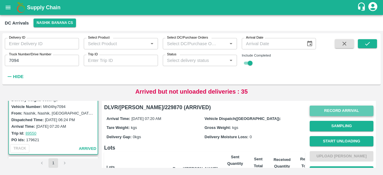
click at [332, 112] on button "Record Arrival" at bounding box center [342, 111] width 64 height 10
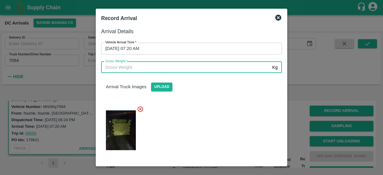
click at [116, 66] on input "Gross Weight   *" at bounding box center [185, 67] width 169 height 11
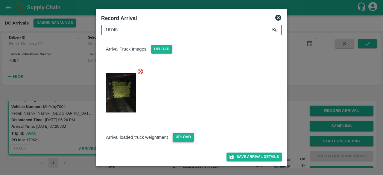
type input "16745"
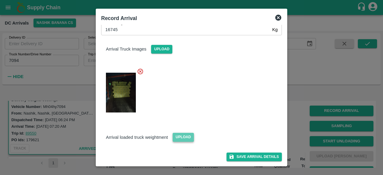
click at [181, 134] on span "Upload" at bounding box center [183, 137] width 21 height 9
click at [0, 0] on input "Upload" at bounding box center [0, 0] width 0 height 0
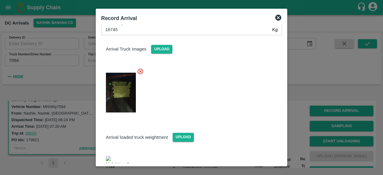
scroll to position [69, 0]
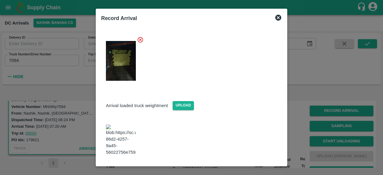
click at [249, 165] on button "Save Arrival Details" at bounding box center [254, 172] width 55 height 9
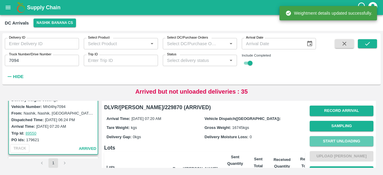
click at [338, 144] on button "Start Unloading" at bounding box center [342, 141] width 64 height 10
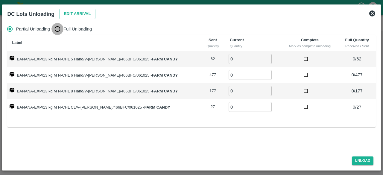
click at [60, 29] on input "Full Unloading" at bounding box center [57, 29] width 12 height 12
radio input "true"
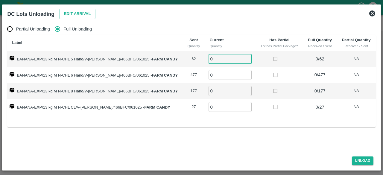
click at [218, 63] on input "0" at bounding box center [230, 59] width 43 height 10
type input "62"
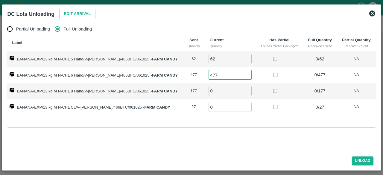
type input "477"
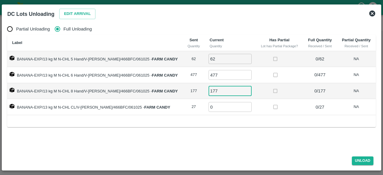
type input "177"
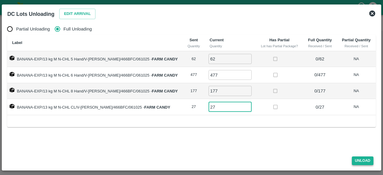
type input "27"
click at [363, 162] on button "Unload" at bounding box center [363, 161] width 22 height 9
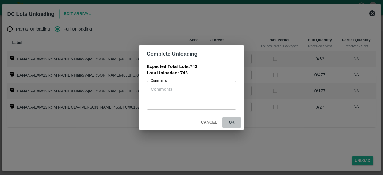
click at [232, 121] on button "ok" at bounding box center [231, 122] width 19 height 10
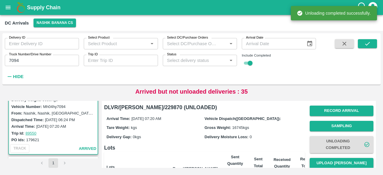
click at [339, 163] on button "Upload [PERSON_NAME]" at bounding box center [342, 163] width 64 height 10
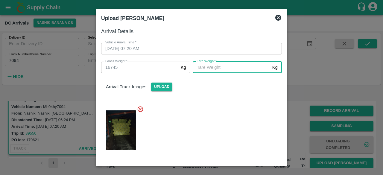
click at [219, 70] on input "[PERSON_NAME]   *" at bounding box center [231, 67] width 77 height 11
type input "6255"
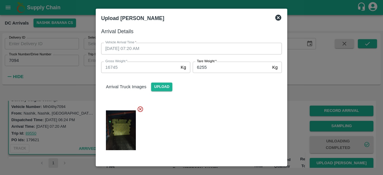
click at [237, 143] on div at bounding box center [189, 128] width 186 height 55
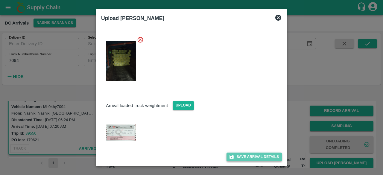
click at [251, 157] on button "Save Arrival Details" at bounding box center [254, 157] width 55 height 9
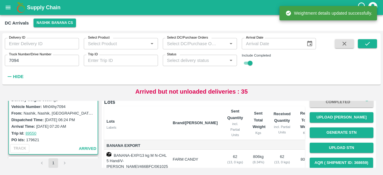
scroll to position [63, 0]
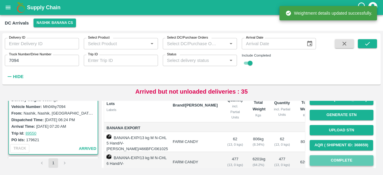
click at [334, 160] on button "Complete" at bounding box center [342, 160] width 64 height 10
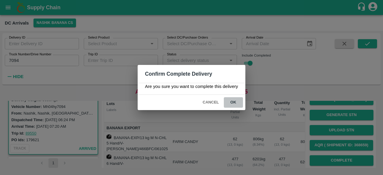
click at [231, 101] on button "ok" at bounding box center [233, 102] width 19 height 10
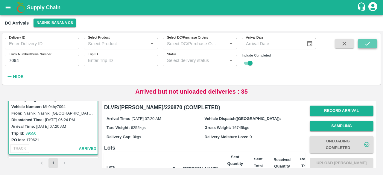
click at [372, 41] on button "submit" at bounding box center [367, 43] width 19 height 9
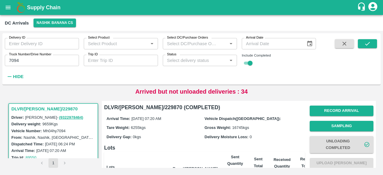
click at [11, 59] on input "7094" at bounding box center [42, 60] width 74 height 11
type input "7094"
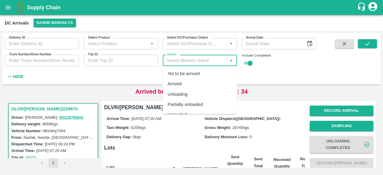
click at [207, 60] on input "Status" at bounding box center [195, 61] width 61 height 8
click at [188, 84] on div "Arrived" at bounding box center [200, 84] width 74 height 10
type input "Arrived"
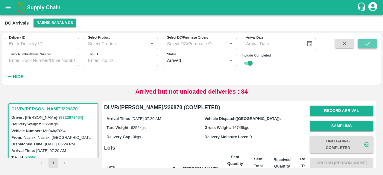
click at [369, 43] on icon "submit" at bounding box center [367, 44] width 5 height 4
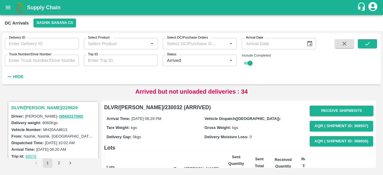
scroll to position [377, 0]
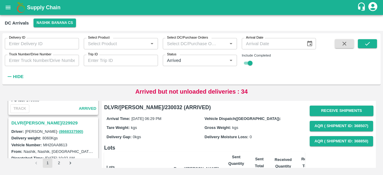
click at [44, 122] on h3 "DLVR/[PERSON_NAME]/229929" at bounding box center [54, 123] width 86 height 8
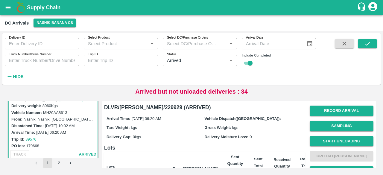
scroll to position [131, 0]
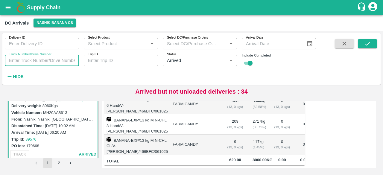
click at [26, 62] on input "Truck Number/Drive Number" at bounding box center [42, 60] width 74 height 11
type input "8613"
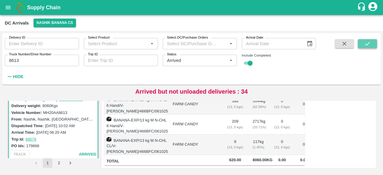
click at [368, 44] on icon "submit" at bounding box center [367, 44] width 5 height 4
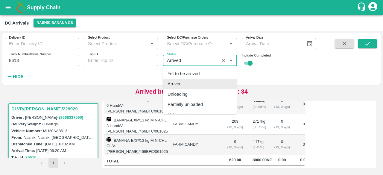
click at [172, 61] on input "Status" at bounding box center [191, 61] width 53 height 8
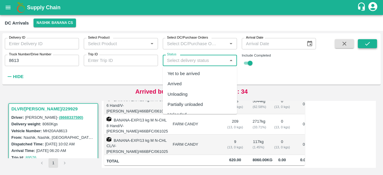
click at [363, 43] on button "submit" at bounding box center [367, 43] width 19 height 9
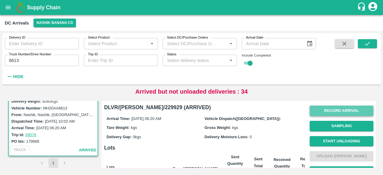
click at [344, 107] on button "Record Arrival" at bounding box center [342, 111] width 64 height 10
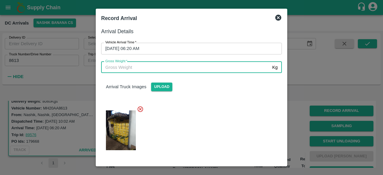
click at [172, 65] on input "Gross Weight   *" at bounding box center [185, 67] width 169 height 11
type input "16145"
click at [210, 114] on div at bounding box center [189, 128] width 186 height 55
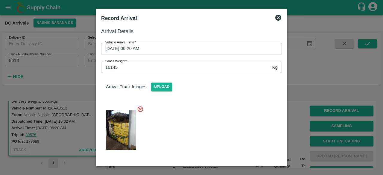
scroll to position [38, 0]
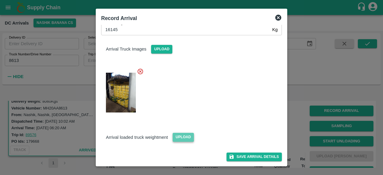
click at [177, 138] on span "Upload" at bounding box center [183, 137] width 21 height 9
click at [0, 0] on input "Upload" at bounding box center [0, 0] width 0 height 0
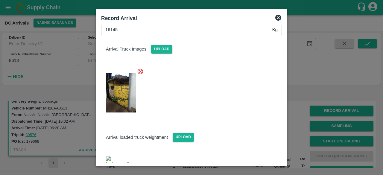
scroll to position [66, 0]
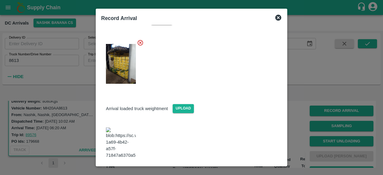
click at [254, 165] on button "Save Arrival Details" at bounding box center [254, 175] width 55 height 9
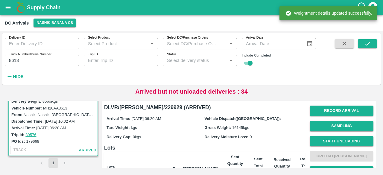
click at [342, 138] on button "Start Unloading" at bounding box center [342, 141] width 64 height 10
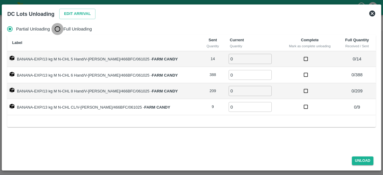
click at [60, 26] on input "Full Unloading" at bounding box center [57, 29] width 12 height 12
radio input "true"
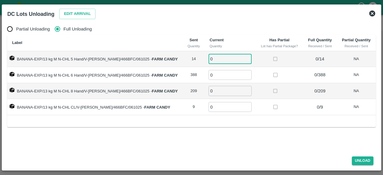
click at [215, 63] on input "0" at bounding box center [230, 59] width 43 height 10
type input "14"
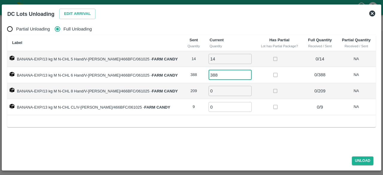
type input "388"
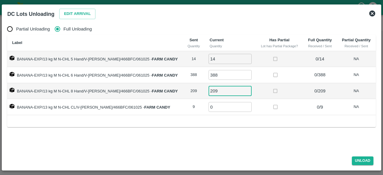
type input "209"
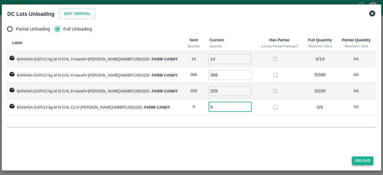
type input "9"
click at [360, 163] on button "Unload" at bounding box center [363, 161] width 22 height 9
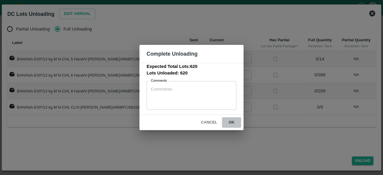
click at [231, 123] on button "ok" at bounding box center [231, 122] width 19 height 10
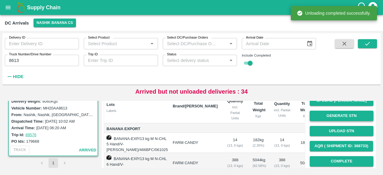
scroll to position [63, 0]
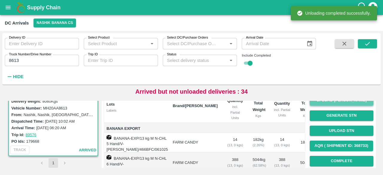
click at [344, 103] on button "Upload [PERSON_NAME]" at bounding box center [342, 100] width 64 height 10
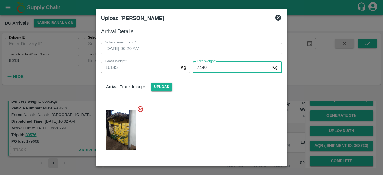
type input "7440"
click at [231, 117] on div at bounding box center [189, 128] width 186 height 55
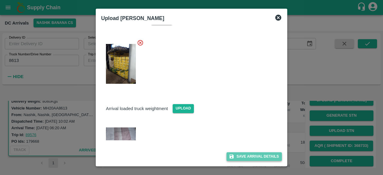
click at [250, 156] on button "Save Arrival Details" at bounding box center [254, 156] width 55 height 9
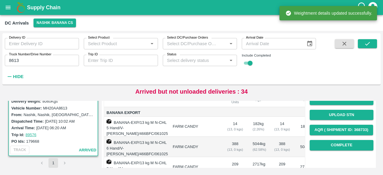
scroll to position [79, 0]
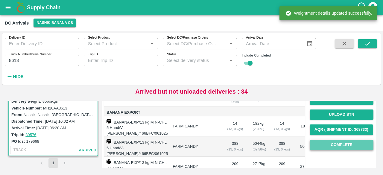
click at [339, 147] on button "Complete" at bounding box center [342, 145] width 64 height 10
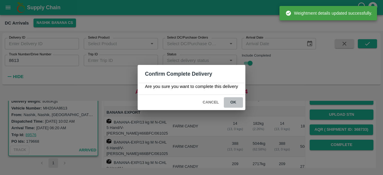
click at [234, 102] on button "ok" at bounding box center [233, 102] width 19 height 10
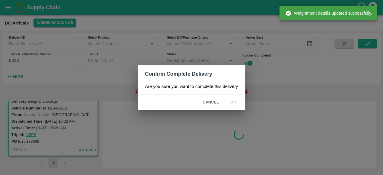
scroll to position [0, 0]
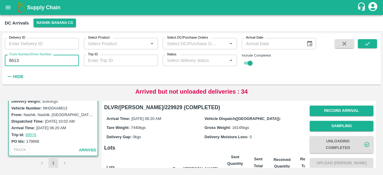
click at [16, 62] on input "8613" at bounding box center [42, 60] width 74 height 11
type input "8613"
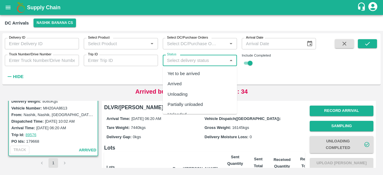
click at [184, 62] on input "Status" at bounding box center [195, 61] width 61 height 8
click at [187, 82] on div "Arrived" at bounding box center [200, 84] width 74 height 10
type input "Arrived"
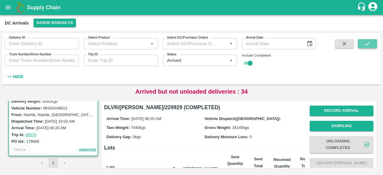
click at [371, 44] on icon "submit" at bounding box center [367, 43] width 7 height 7
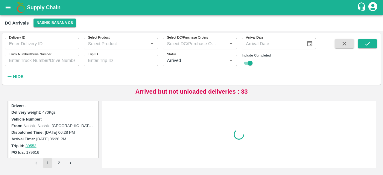
scroll to position [1132, 0]
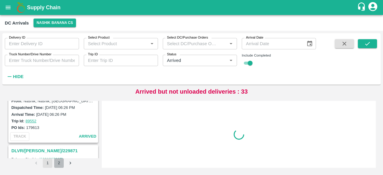
click at [61, 164] on button "2" at bounding box center [59, 163] width 10 height 10
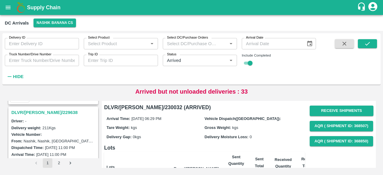
scroll to position [465, 0]
click at [40, 112] on h3 "DLVR/[PERSON_NAME]/229638" at bounding box center [54, 113] width 86 height 8
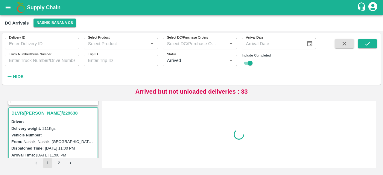
scroll to position [471, 0]
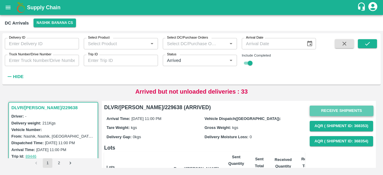
click at [341, 110] on button "Receive Shipments" at bounding box center [342, 111] width 64 height 10
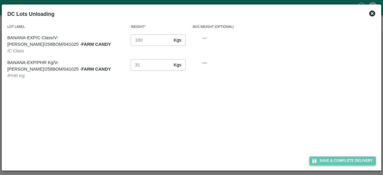
click at [345, 160] on button "Save & Complete Delivery" at bounding box center [343, 161] width 66 height 9
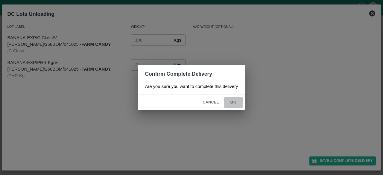
click at [234, 101] on button "ok" at bounding box center [233, 102] width 19 height 10
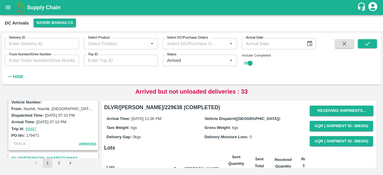
scroll to position [34, 0]
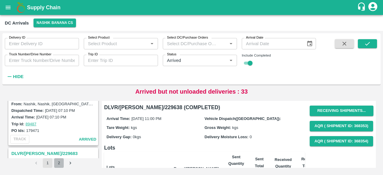
click at [58, 164] on button "2" at bounding box center [59, 163] width 10 height 10
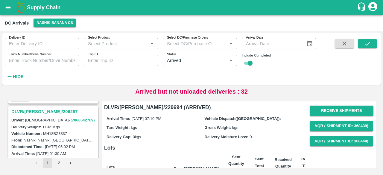
scroll to position [491, 0]
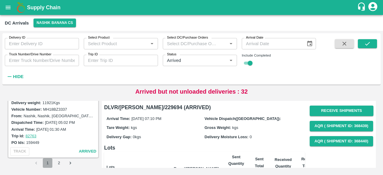
click at [46, 165] on button "1" at bounding box center [48, 163] width 10 height 10
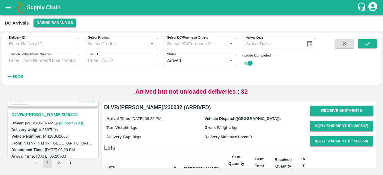
scroll to position [1403, 0]
click at [42, 110] on div "DLVR/[PERSON_NAME]/229812" at bounding box center [53, 115] width 89 height 10
click at [42, 111] on h3 "DLVR/[PERSON_NAME]/229812" at bounding box center [54, 115] width 86 height 8
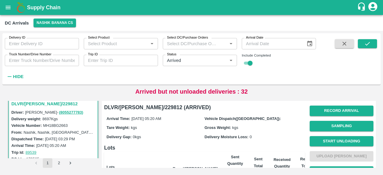
scroll to position [1414, 0]
click at [23, 61] on input "Truck Number/Drive Number" at bounding box center [42, 60] width 74 height 11
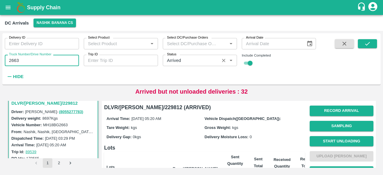
type input "2663"
click at [171, 59] on input "Status" at bounding box center [191, 61] width 53 height 8
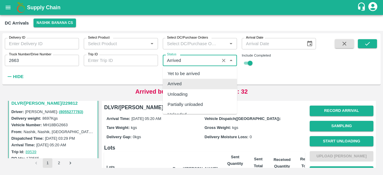
click at [171, 59] on input "Status" at bounding box center [191, 61] width 53 height 8
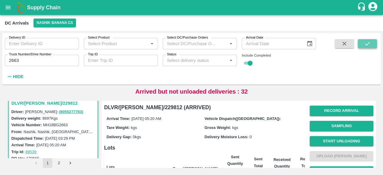
click at [366, 44] on icon "submit" at bounding box center [367, 44] width 5 height 4
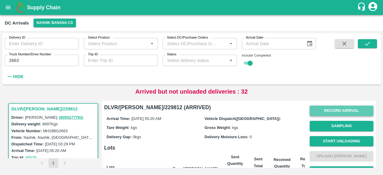
click at [330, 110] on button "Record Arrival" at bounding box center [342, 111] width 64 height 10
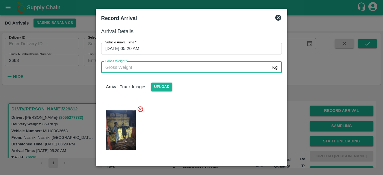
click at [207, 70] on input "Gross Weight   *" at bounding box center [185, 67] width 169 height 11
type input "16485"
click at [205, 118] on div at bounding box center [189, 128] width 186 height 55
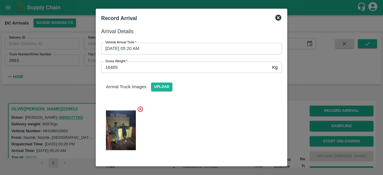
scroll to position [38, 0]
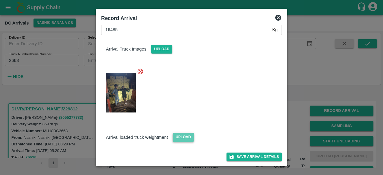
click at [178, 134] on span "Upload" at bounding box center [183, 137] width 21 height 9
click at [0, 0] on input "Upload" at bounding box center [0, 0] width 0 height 0
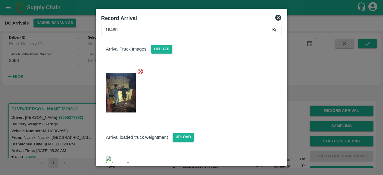
scroll to position [71, 0]
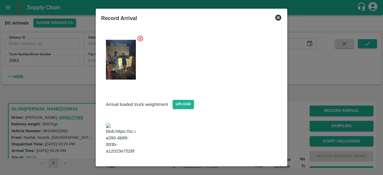
click at [245, 165] on button "Save Arrival Details" at bounding box center [254, 171] width 55 height 9
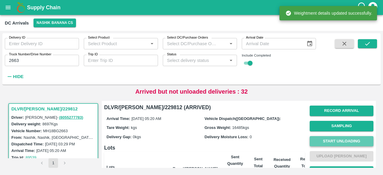
click at [345, 139] on button "Start Unloading" at bounding box center [342, 141] width 64 height 10
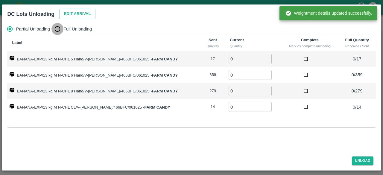
click at [56, 27] on input "Full Unloading" at bounding box center [57, 29] width 12 height 12
radio input "true"
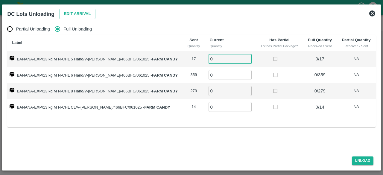
click at [212, 56] on input "0" at bounding box center [230, 59] width 43 height 10
type input "17"
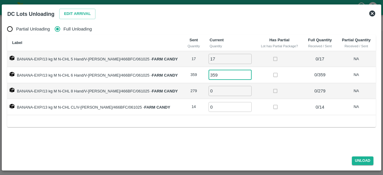
type input "359"
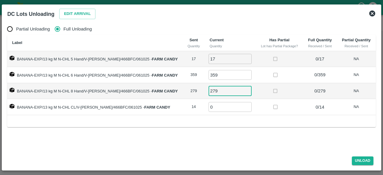
type input "279"
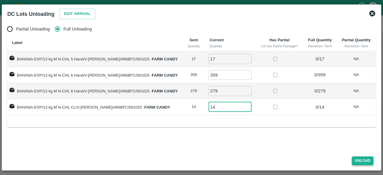
type input "14"
click at [359, 162] on button "Unload" at bounding box center [363, 161] width 22 height 9
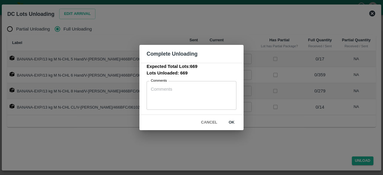
click at [231, 123] on button "ok" at bounding box center [231, 122] width 19 height 10
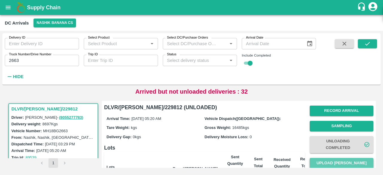
click at [343, 163] on button "Upload [PERSON_NAME]" at bounding box center [342, 163] width 64 height 10
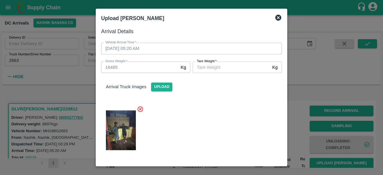
click at [216, 66] on input "[PERSON_NAME]   *" at bounding box center [231, 67] width 77 height 11
type input "7130"
click at [231, 124] on div at bounding box center [189, 128] width 186 height 55
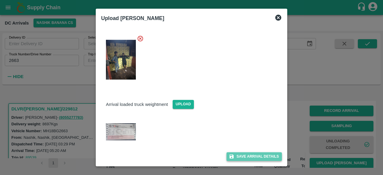
click at [250, 155] on button "Save Arrival Details" at bounding box center [254, 156] width 55 height 9
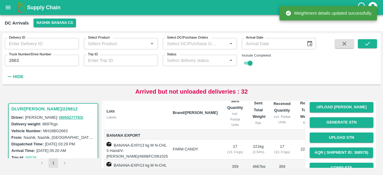
scroll to position [56, 0]
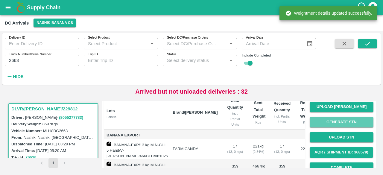
click at [341, 126] on button "Generate STN" at bounding box center [342, 122] width 64 height 10
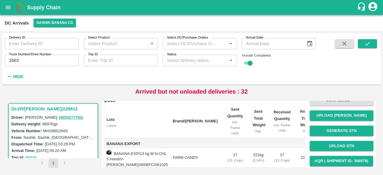
scroll to position [47, 0]
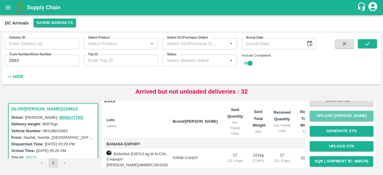
click at [336, 114] on button "Upload [PERSON_NAME]" at bounding box center [342, 116] width 64 height 10
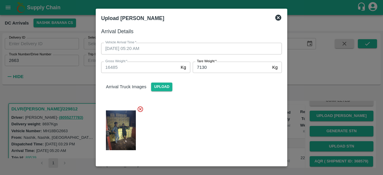
click at [278, 18] on icon at bounding box center [278, 18] width 6 height 6
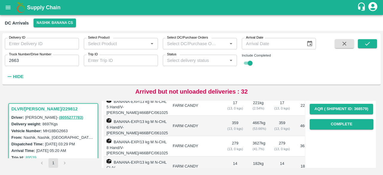
scroll to position [100, 0]
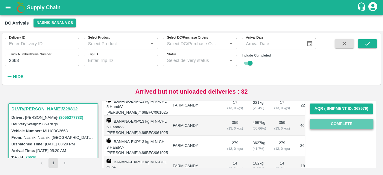
click at [337, 122] on button "Complete" at bounding box center [342, 124] width 64 height 10
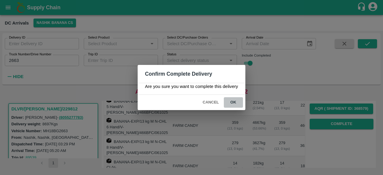
click at [233, 102] on button "ok" at bounding box center [233, 102] width 19 height 10
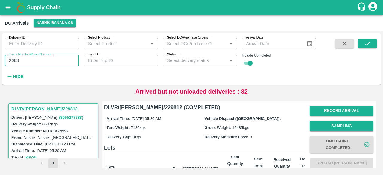
click at [12, 61] on input "2663" at bounding box center [42, 60] width 74 height 11
type input "2663"
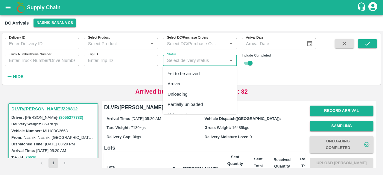
click at [180, 59] on input "Status" at bounding box center [195, 61] width 61 height 8
click at [181, 82] on div "Arrived" at bounding box center [175, 84] width 14 height 7
type input "Arrived"
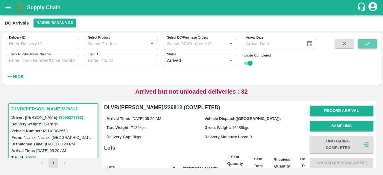
click at [369, 46] on icon "submit" at bounding box center [367, 43] width 7 height 7
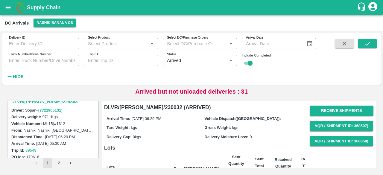
scroll to position [1253, 0]
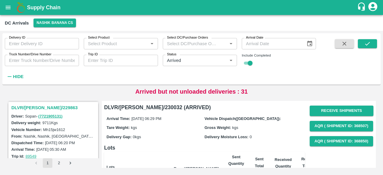
click at [42, 105] on h3 "DLVR/[PERSON_NAME]/229863" at bounding box center [54, 108] width 86 height 8
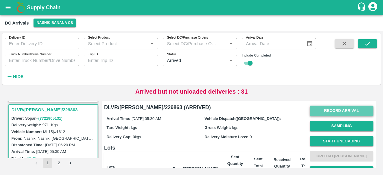
click at [328, 111] on button "Record Arrival" at bounding box center [342, 111] width 64 height 10
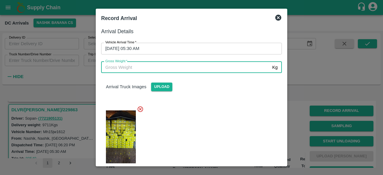
click at [142, 69] on input "Gross Weight   *" at bounding box center [185, 67] width 169 height 11
type input "16825"
click at [195, 113] on div at bounding box center [189, 135] width 186 height 69
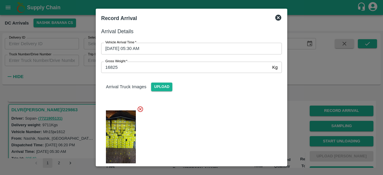
scroll to position [51, 0]
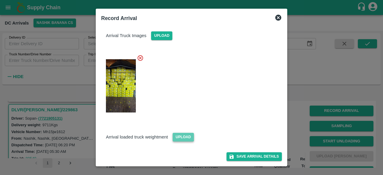
click at [183, 139] on span "Upload" at bounding box center [183, 137] width 21 height 9
click at [0, 0] on input "Upload" at bounding box center [0, 0] width 0 height 0
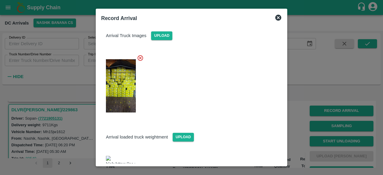
scroll to position [81, 0]
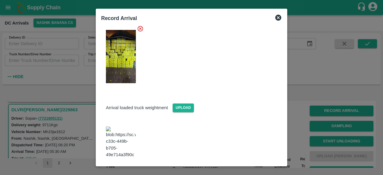
click at [250, 165] on button "Save Arrival Details" at bounding box center [254, 174] width 55 height 9
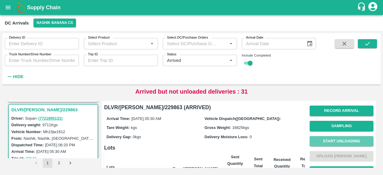
click at [339, 143] on button "Start Unloading" at bounding box center [342, 141] width 64 height 10
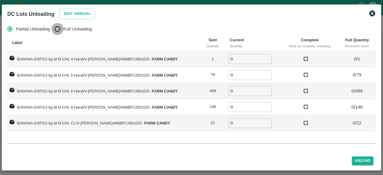
click at [59, 29] on input "Full Unloading" at bounding box center [57, 29] width 12 height 12
radio input "true"
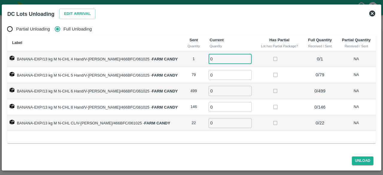
click at [216, 57] on input "0" at bounding box center [230, 59] width 43 height 10
type input "1"
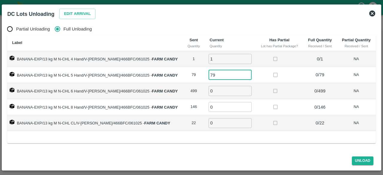
type input "79"
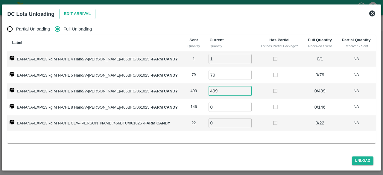
type input "499"
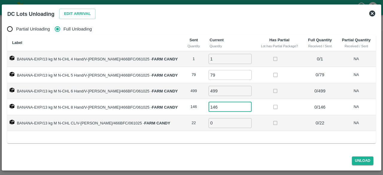
type input "146"
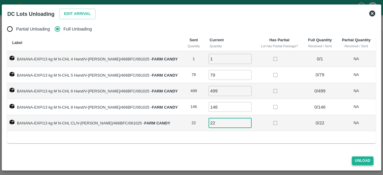
type input "22"
click at [365, 158] on button "Unload" at bounding box center [363, 161] width 22 height 9
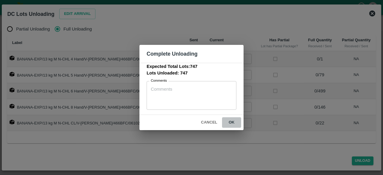
click at [231, 122] on button "ok" at bounding box center [231, 122] width 19 height 10
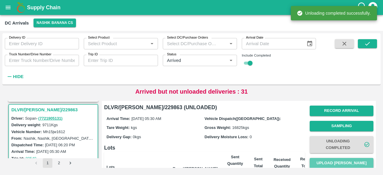
click at [341, 164] on button "Upload [PERSON_NAME]" at bounding box center [342, 163] width 64 height 10
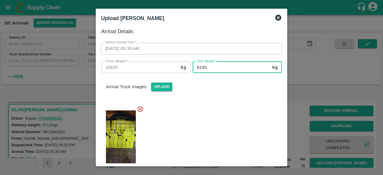
type input "6240"
click at [231, 102] on div at bounding box center [189, 135] width 186 height 69
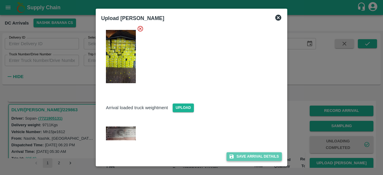
click at [251, 155] on button "Save Arrival Details" at bounding box center [254, 156] width 55 height 9
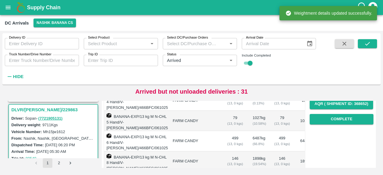
scroll to position [104, 0]
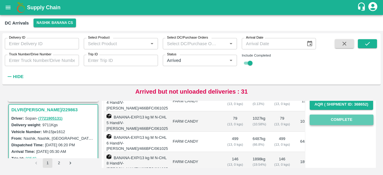
click at [338, 118] on button "Complete" at bounding box center [342, 120] width 64 height 10
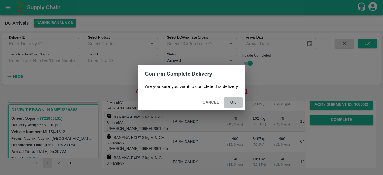
click at [234, 103] on button "ok" at bounding box center [233, 102] width 19 height 10
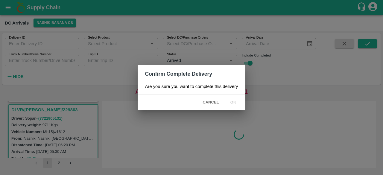
scroll to position [0, 0]
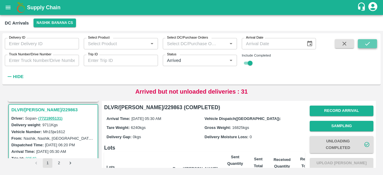
click at [367, 45] on icon "submit" at bounding box center [367, 44] width 5 height 4
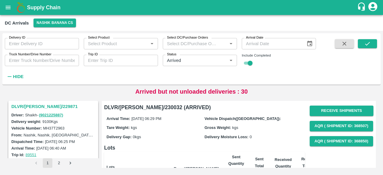
scroll to position [1173, 0]
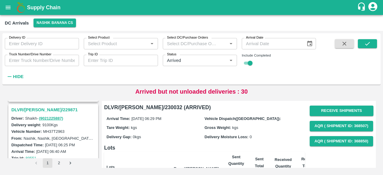
click at [58, 129] on label "MH37T2963" at bounding box center [54, 131] width 22 height 4
click at [40, 106] on h3 "DLVR/[PERSON_NAME]/229871" at bounding box center [54, 110] width 86 height 8
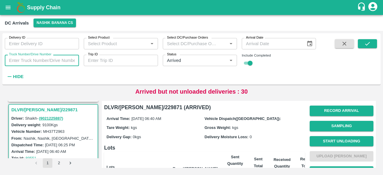
click at [26, 60] on input "Truck Number/Drive Number" at bounding box center [42, 60] width 74 height 11
type input "2963"
click at [366, 46] on icon "submit" at bounding box center [367, 43] width 7 height 7
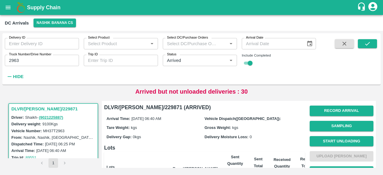
scroll to position [23, 0]
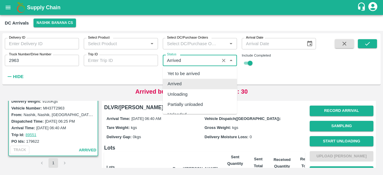
click at [169, 61] on input "Status" at bounding box center [191, 61] width 53 height 8
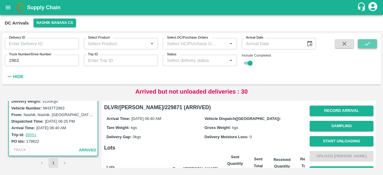
click at [369, 46] on icon "submit" at bounding box center [367, 43] width 7 height 7
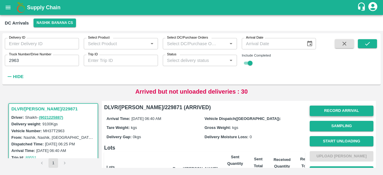
drag, startPoint x: 344, startPoint y: 116, endPoint x: 341, endPoint y: 109, distance: 8.0
click at [341, 109] on div "Record Arrival Sampling Start Unloading Upload Tare Weight Generate STN Upload …" at bounding box center [342, 164] width 64 height 122
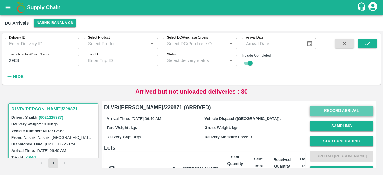
click at [341, 109] on button "Record Arrival" at bounding box center [342, 111] width 64 height 10
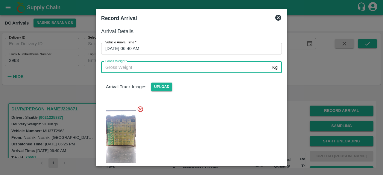
click at [217, 65] on input "Gross Weight   *" at bounding box center [185, 67] width 169 height 11
type input "16700"
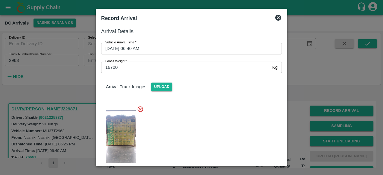
click at [216, 126] on div at bounding box center [189, 135] width 186 height 69
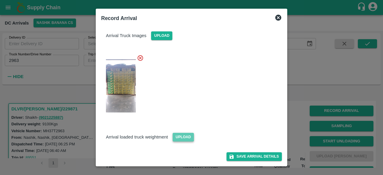
click at [177, 137] on span "Upload" at bounding box center [183, 137] width 21 height 9
click at [0, 0] on input "Upload" at bounding box center [0, 0] width 0 height 0
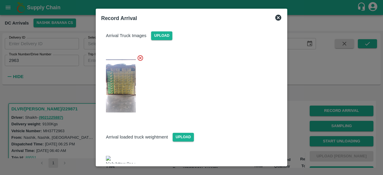
scroll to position [84, 0]
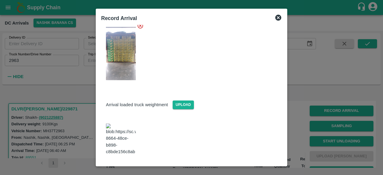
click at [250, 165] on button "Save Arrival Details" at bounding box center [254, 171] width 55 height 9
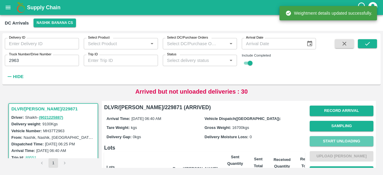
click at [339, 138] on button "Start Unloading" at bounding box center [342, 141] width 64 height 10
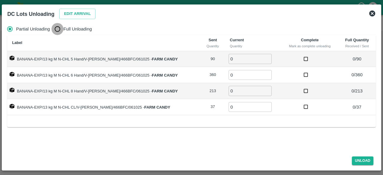
click at [57, 28] on input "Full Unloading" at bounding box center [57, 29] width 12 height 12
radio input "true"
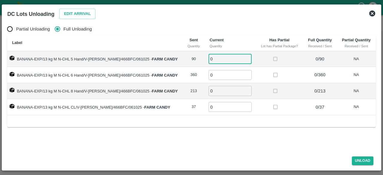
click at [214, 61] on input "0" at bounding box center [230, 59] width 43 height 10
type input "90"
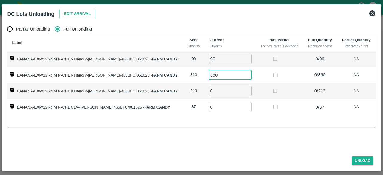
type input "360"
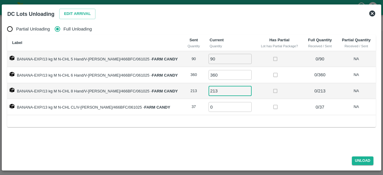
type input "213"
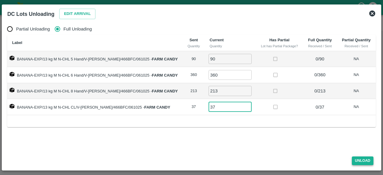
type input "37"
click at [362, 161] on button "Unload" at bounding box center [363, 161] width 22 height 9
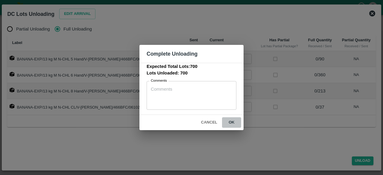
click at [231, 119] on button "ok" at bounding box center [231, 122] width 19 height 10
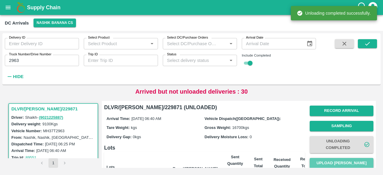
click at [331, 163] on button "Upload [PERSON_NAME]" at bounding box center [342, 163] width 64 height 10
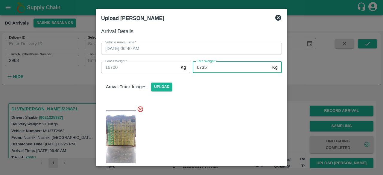
type input "6735"
click at [223, 127] on div at bounding box center [189, 135] width 186 height 69
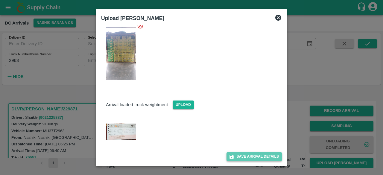
click at [251, 155] on button "Save Arrival Details" at bounding box center [254, 156] width 55 height 9
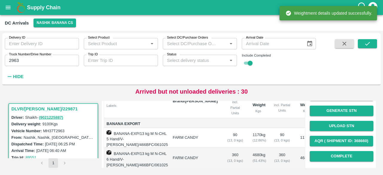
scroll to position [68, 0]
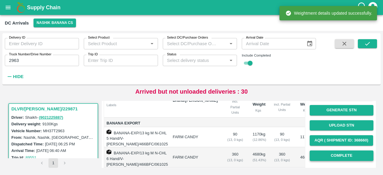
click at [341, 155] on button "Complete" at bounding box center [342, 156] width 64 height 10
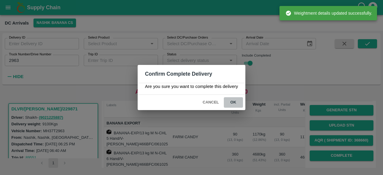
click at [232, 98] on button "ok" at bounding box center [233, 102] width 19 height 10
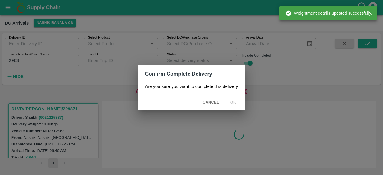
scroll to position [0, 0]
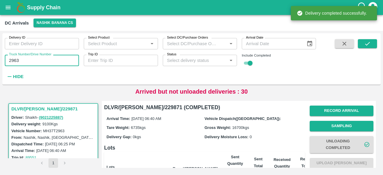
click at [14, 60] on input "2963" at bounding box center [42, 60] width 74 height 11
type input "2963"
click at [190, 55] on div "Status   *" at bounding box center [200, 60] width 74 height 11
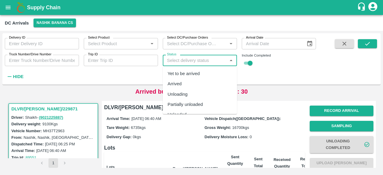
click at [184, 81] on div "Arrived" at bounding box center [200, 84] width 74 height 10
type input "Arrived"
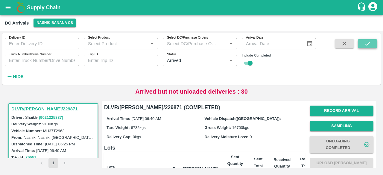
click at [367, 46] on icon "submit" at bounding box center [367, 43] width 7 height 7
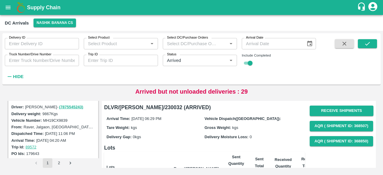
scroll to position [460, 0]
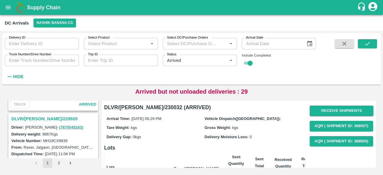
click at [45, 118] on h3 "DLVR/[PERSON_NAME]/229920" at bounding box center [54, 119] width 86 height 8
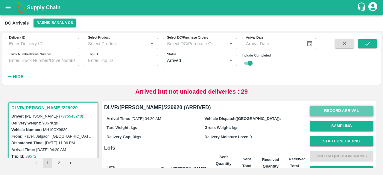
click at [323, 112] on button "Record Arrival" at bounding box center [342, 111] width 64 height 10
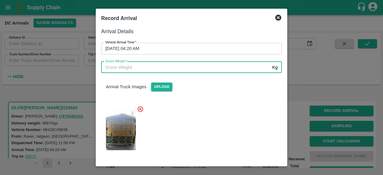
click at [185, 67] on input "Gross Weight   *" at bounding box center [185, 67] width 169 height 11
type input "16460"
click at [199, 121] on div at bounding box center [189, 128] width 186 height 55
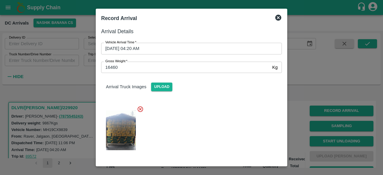
scroll to position [38, 0]
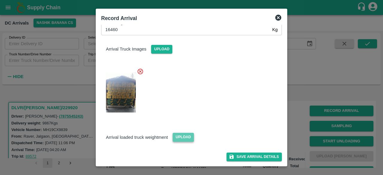
click at [183, 137] on span "Upload" at bounding box center [183, 137] width 21 height 9
click at [0, 0] on input "Upload" at bounding box center [0, 0] width 0 height 0
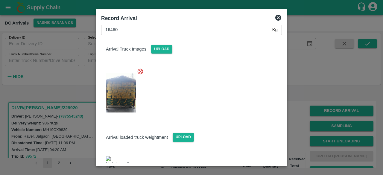
scroll to position [69, 0]
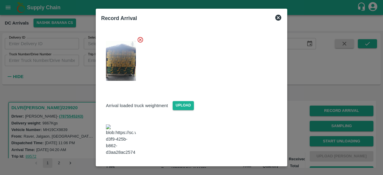
click at [250, 165] on button "Save Arrival Details" at bounding box center [254, 172] width 55 height 9
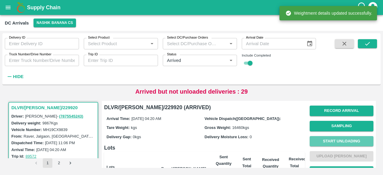
click at [348, 142] on button "Start Unloading" at bounding box center [342, 141] width 64 height 10
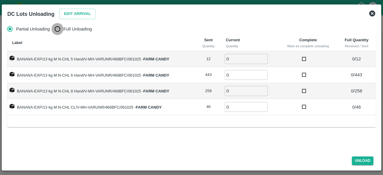
click at [56, 34] on input "Full Unloading" at bounding box center [57, 29] width 12 height 12
radio input "true"
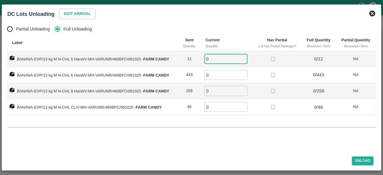
click at [215, 63] on input "0" at bounding box center [225, 59] width 43 height 10
type input "12"
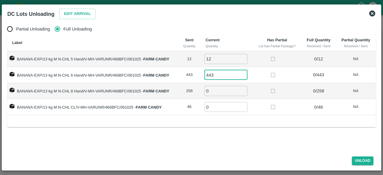
type input "443"
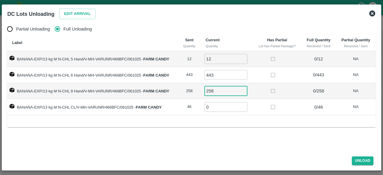
type input "258"
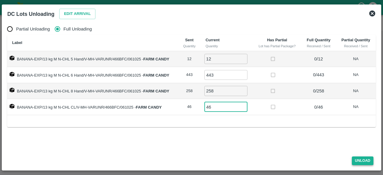
type input "46"
click at [360, 161] on button "Unload" at bounding box center [363, 161] width 22 height 9
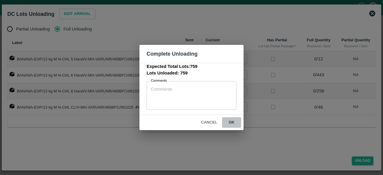
click at [230, 121] on button "ok" at bounding box center [231, 122] width 19 height 10
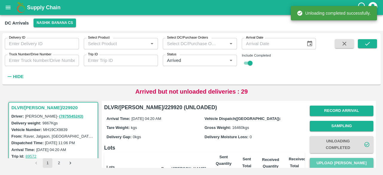
click at [338, 164] on button "Upload [PERSON_NAME]" at bounding box center [342, 163] width 64 height 10
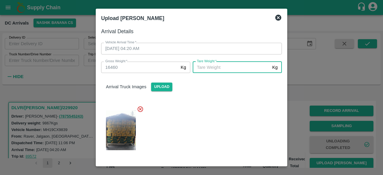
click at [240, 68] on input "[PERSON_NAME]   *" at bounding box center [231, 67] width 77 height 11
type input "6550"
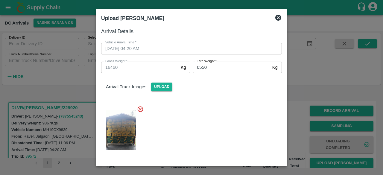
click at [226, 140] on div at bounding box center [189, 128] width 186 height 55
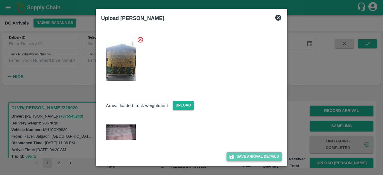
click at [251, 154] on button "Save Arrival Details" at bounding box center [254, 156] width 55 height 9
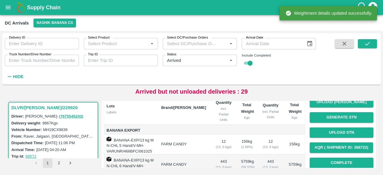
scroll to position [67, 0]
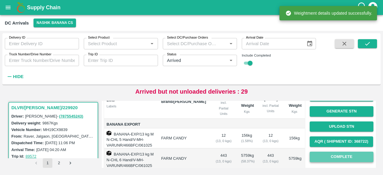
click at [330, 160] on button "Complete" at bounding box center [342, 157] width 64 height 10
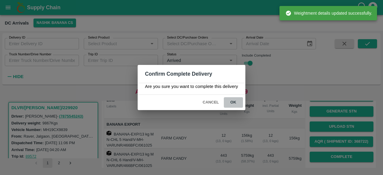
click at [231, 104] on button "ok" at bounding box center [233, 102] width 19 height 10
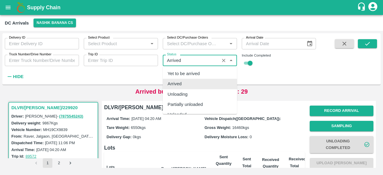
click at [170, 61] on input "Status" at bounding box center [191, 61] width 53 height 8
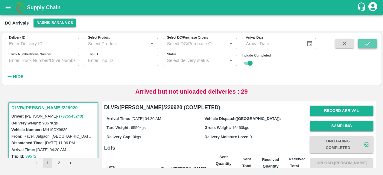
click at [364, 44] on button "submit" at bounding box center [367, 43] width 19 height 9
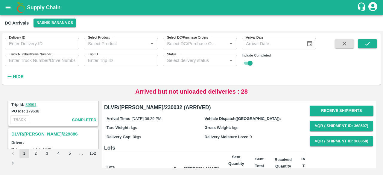
scroll to position [1321, 0]
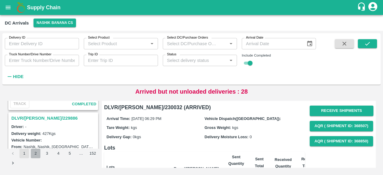
click at [35, 154] on button "2" at bounding box center [36, 154] width 10 height 10
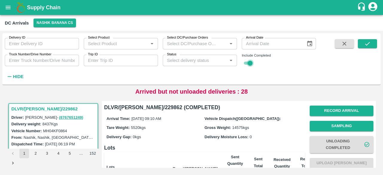
click at [246, 65] on input "checkbox" at bounding box center [251, 63] width 22 height 7
checkbox input "false"
click at [368, 46] on icon "submit" at bounding box center [367, 43] width 7 height 7
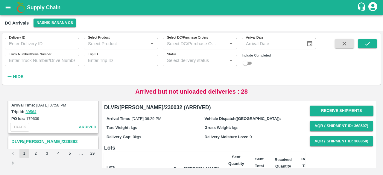
scroll to position [738, 0]
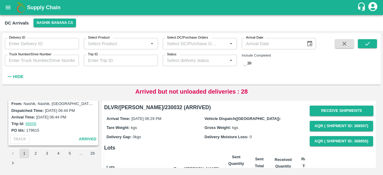
click at [30, 154] on li "2" at bounding box center [35, 154] width 11 height 10
click at [34, 154] on button "2" at bounding box center [36, 154] width 10 height 10
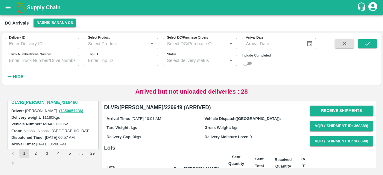
scroll to position [163, 0]
click at [44, 103] on h3 "DLVR/[PERSON_NAME]/216460" at bounding box center [54, 102] width 86 height 8
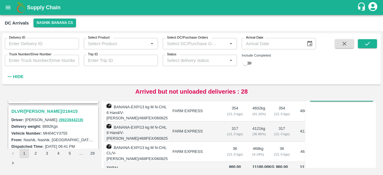
scroll to position [388, 0]
click at [46, 107] on div "DLVR/[PERSON_NAME]/216415" at bounding box center [53, 112] width 89 height 10
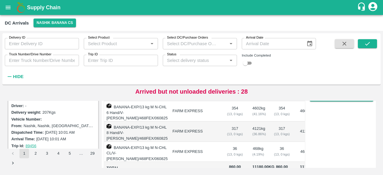
scroll to position [0, 0]
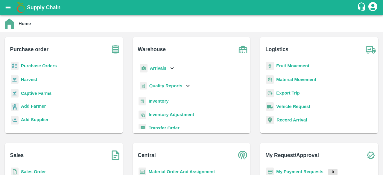
click at [169, 70] on icon at bounding box center [172, 68] width 7 height 7
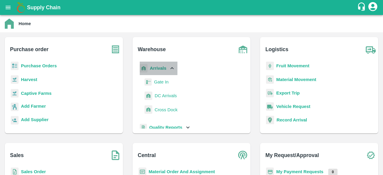
click at [169, 70] on icon at bounding box center [172, 68] width 7 height 7
